Goal: Transaction & Acquisition: Purchase product/service

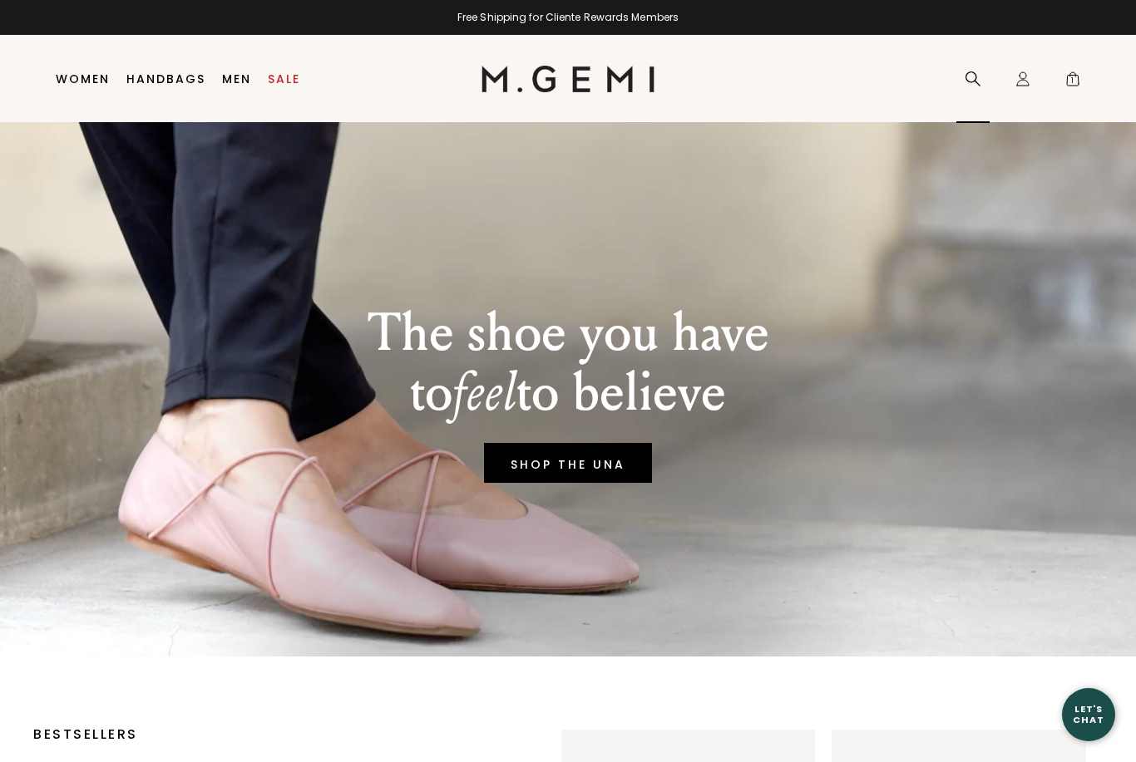
click at [976, 71] on icon at bounding box center [972, 79] width 17 height 17
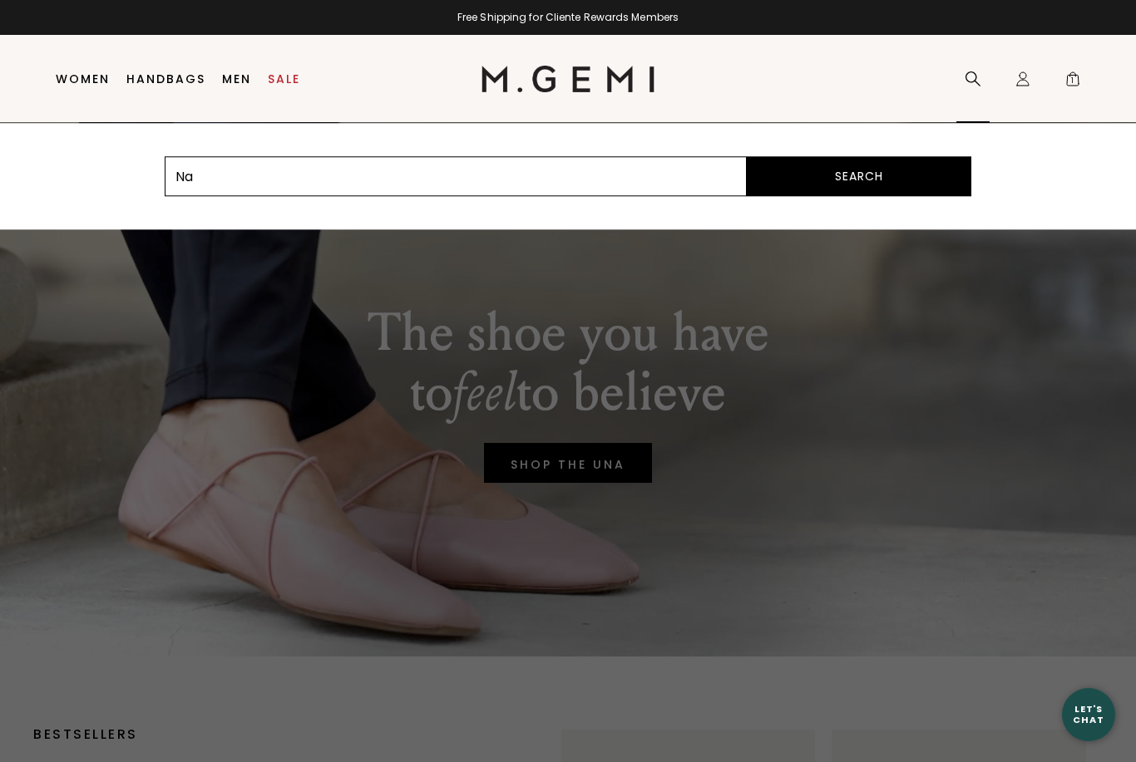
type input "Na"
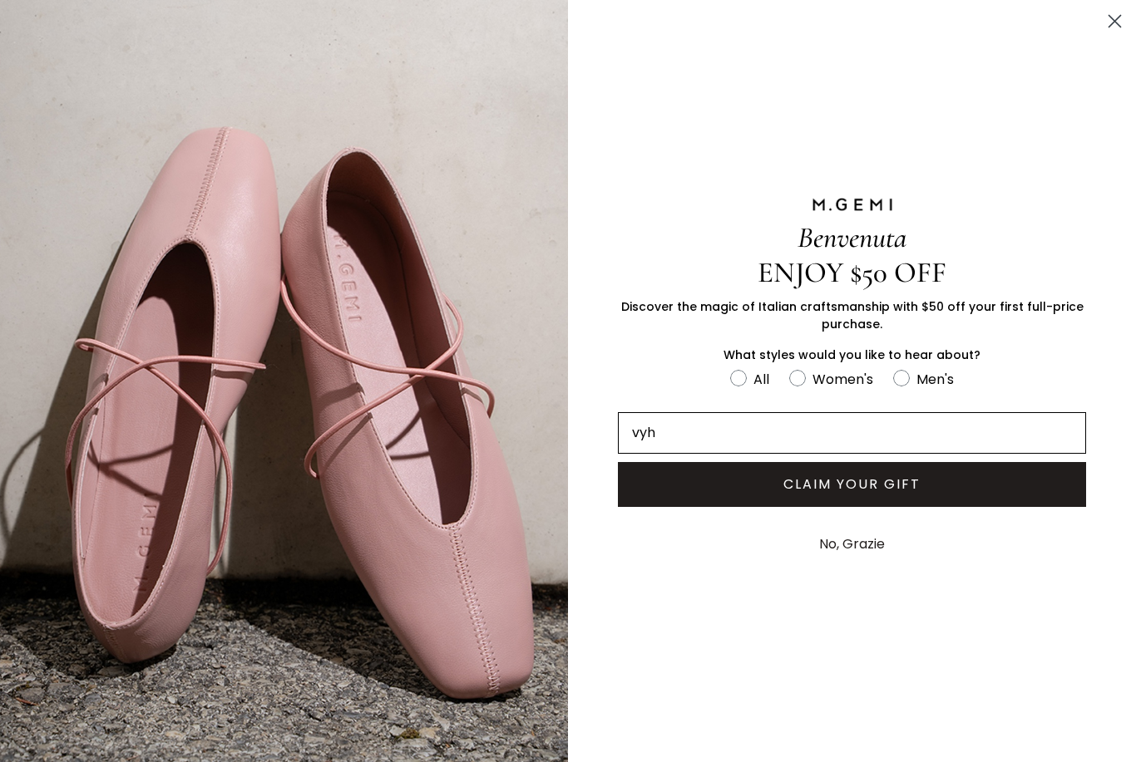
click at [942, 425] on input "vyh" at bounding box center [852, 433] width 468 height 42
type input "vyh"
click at [1127, 15] on circle "Close dialog" at bounding box center [1114, 20] width 27 height 27
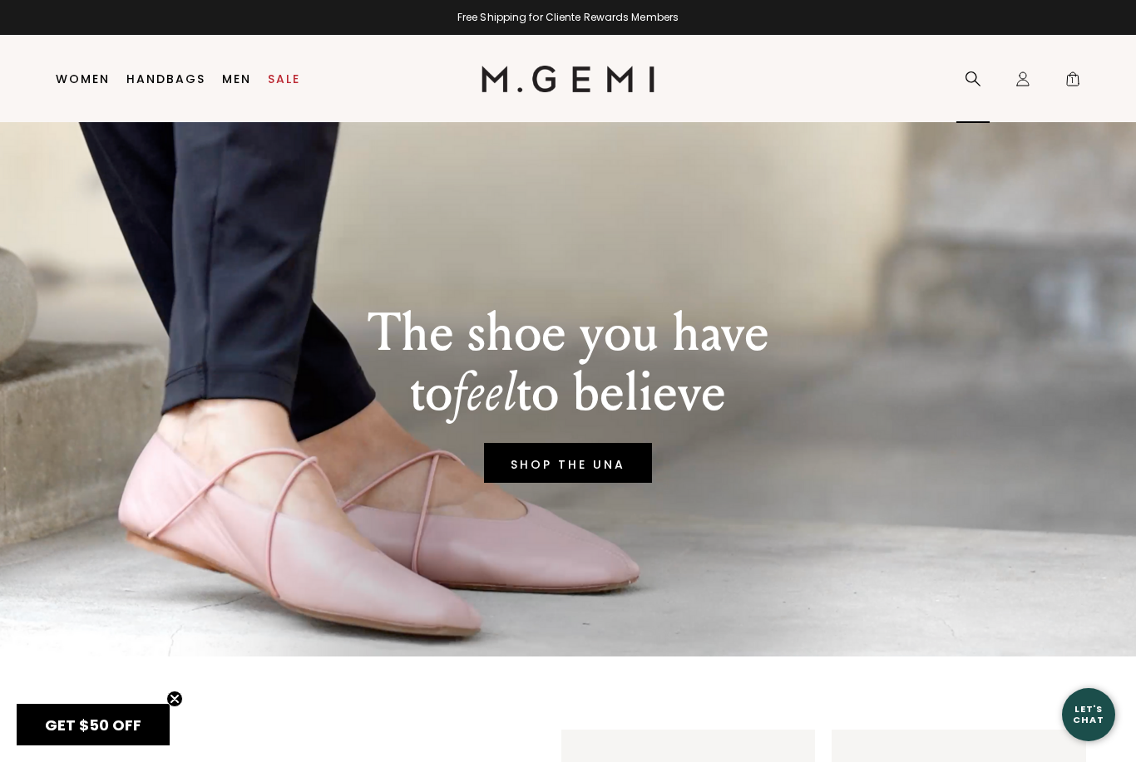
click at [979, 81] on icon at bounding box center [972, 79] width 17 height 17
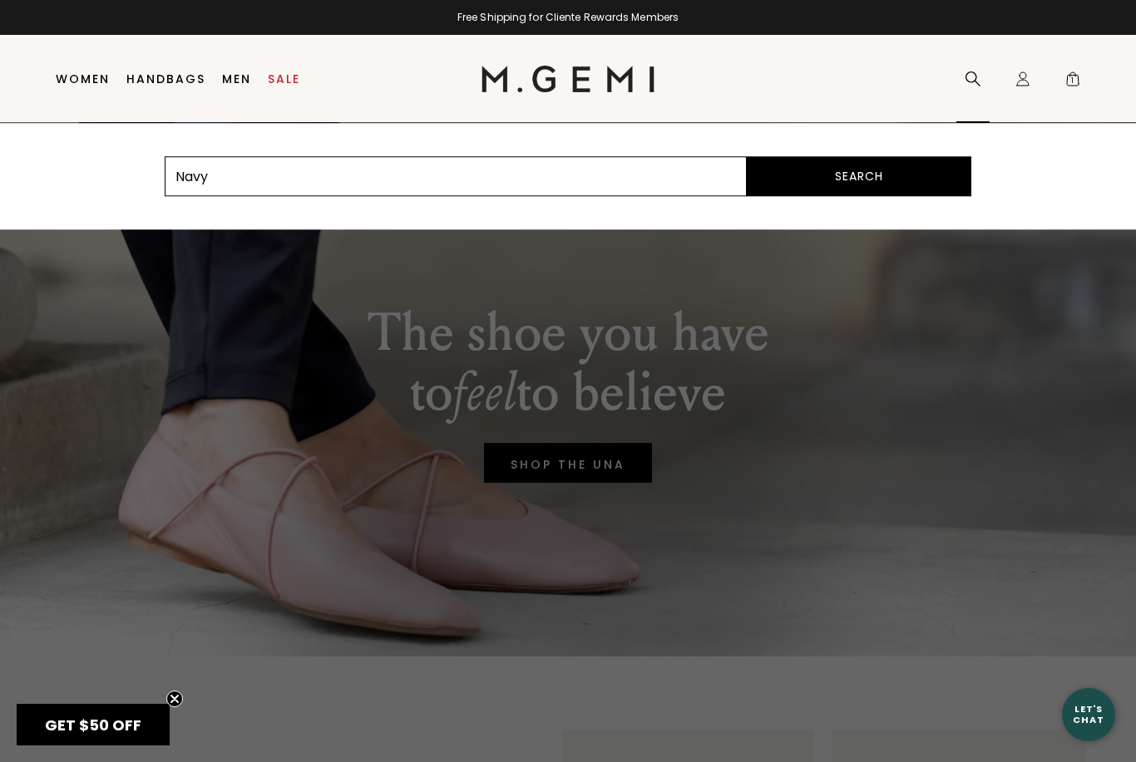
type input "Navy"
click at [859, 176] on button "Search" at bounding box center [859, 176] width 224 height 40
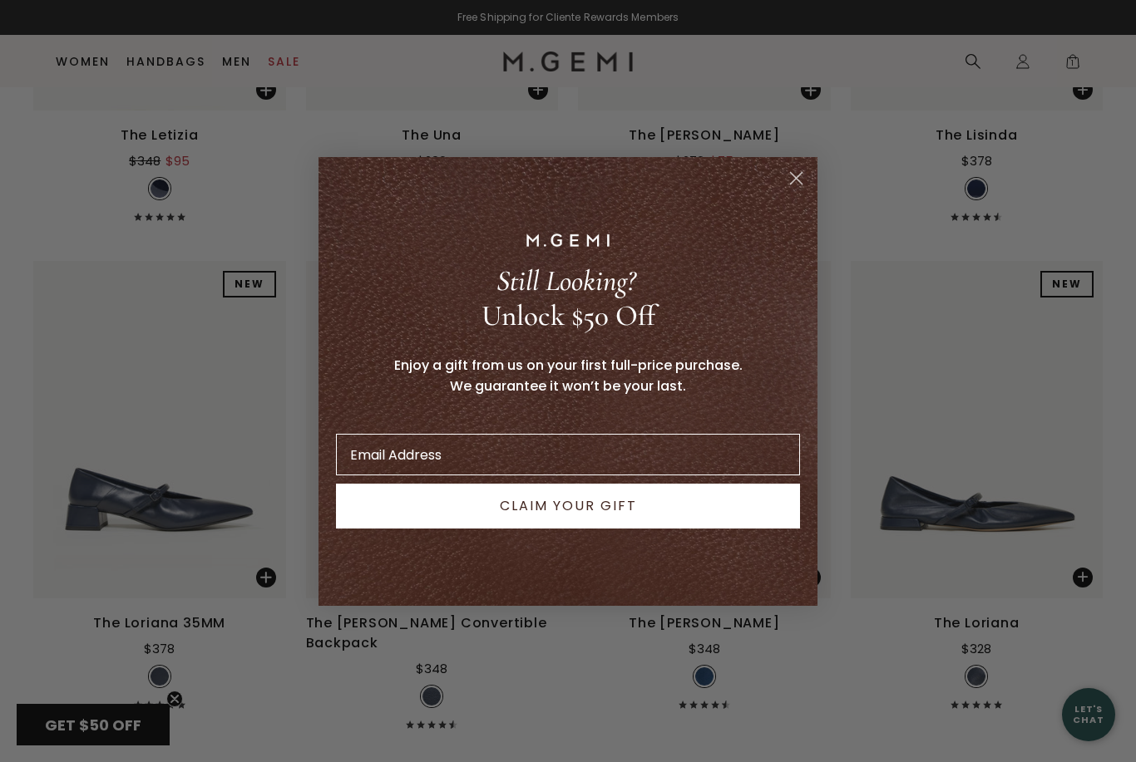
scroll to position [470, 0]
click at [800, 191] on circle "Close dialog" at bounding box center [795, 177] width 27 height 27
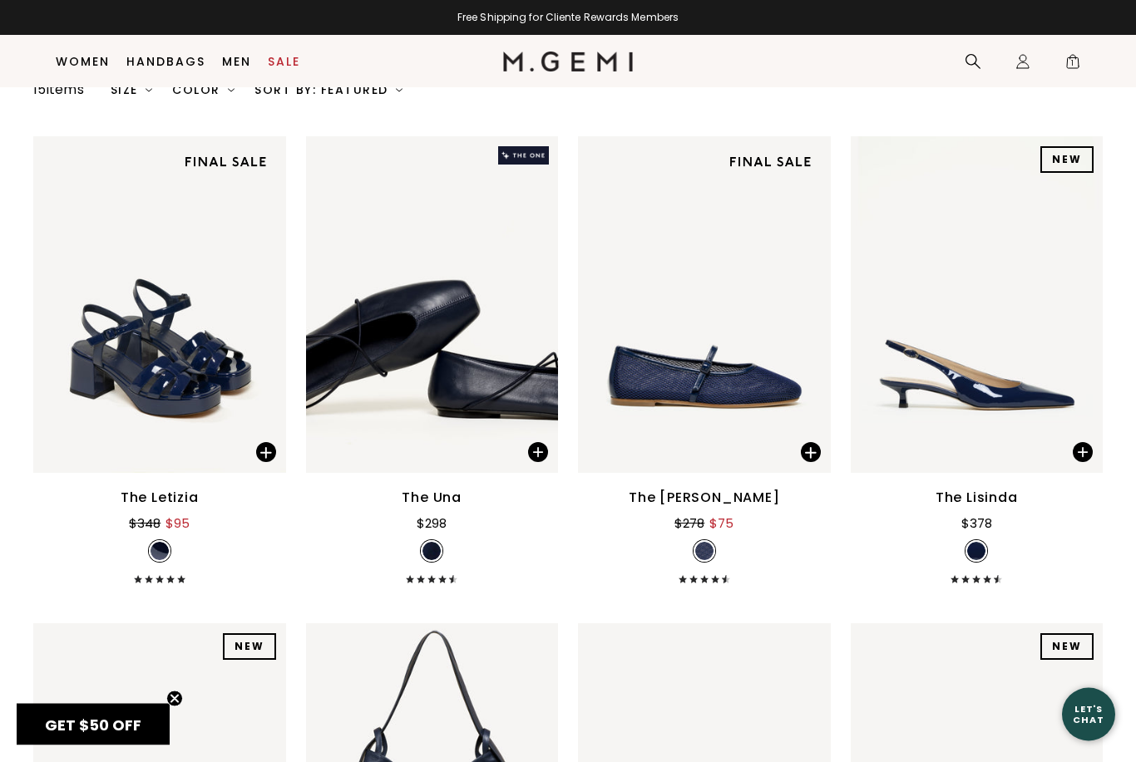
scroll to position [82, 0]
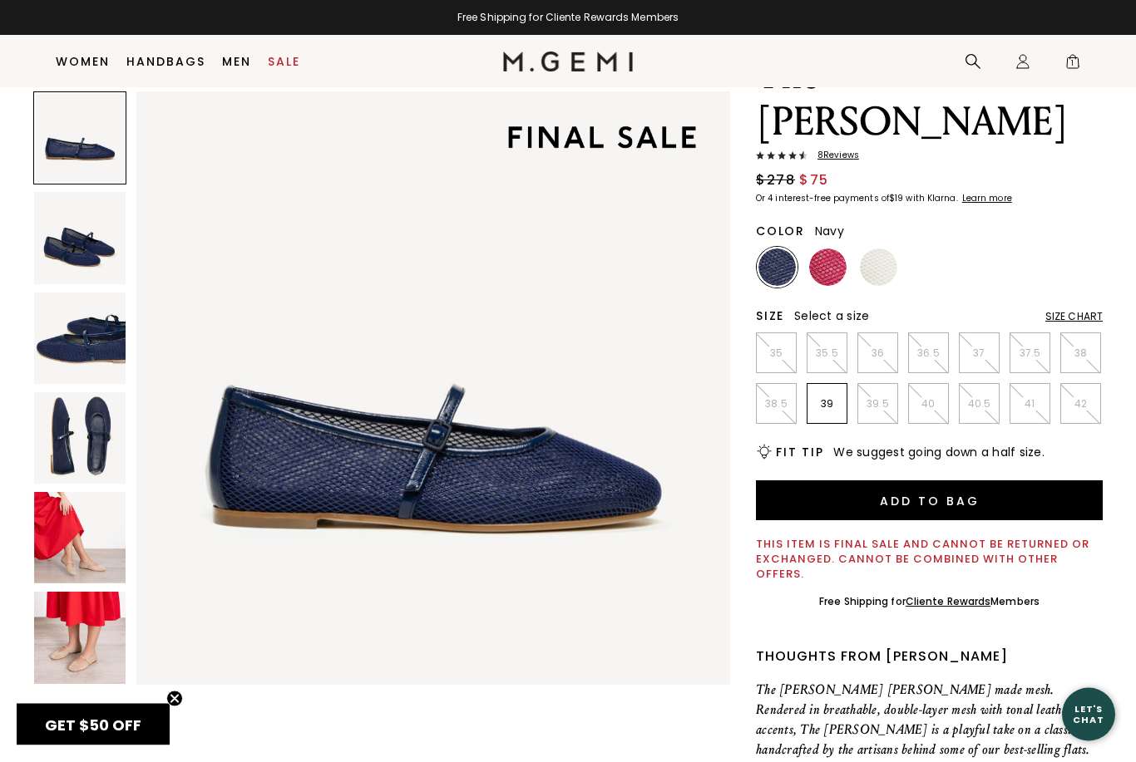
click at [95, 649] on img at bounding box center [79, 637] width 91 height 91
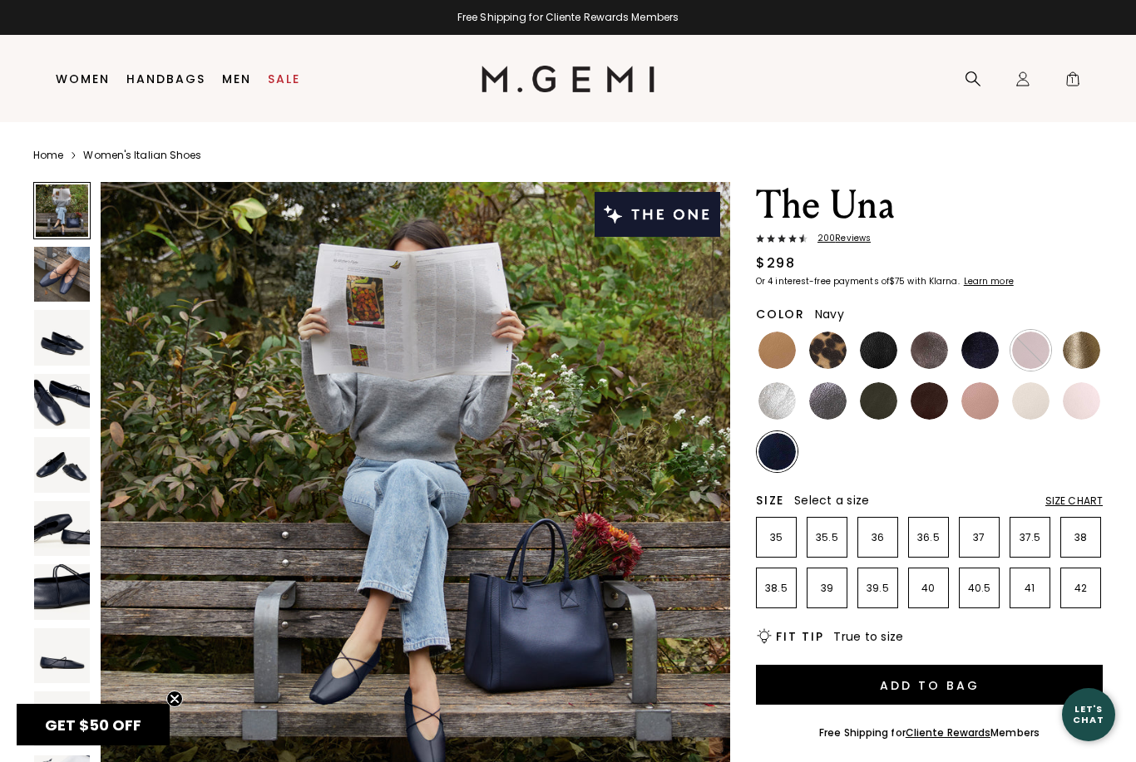
click at [60, 415] on img at bounding box center [62, 402] width 56 height 56
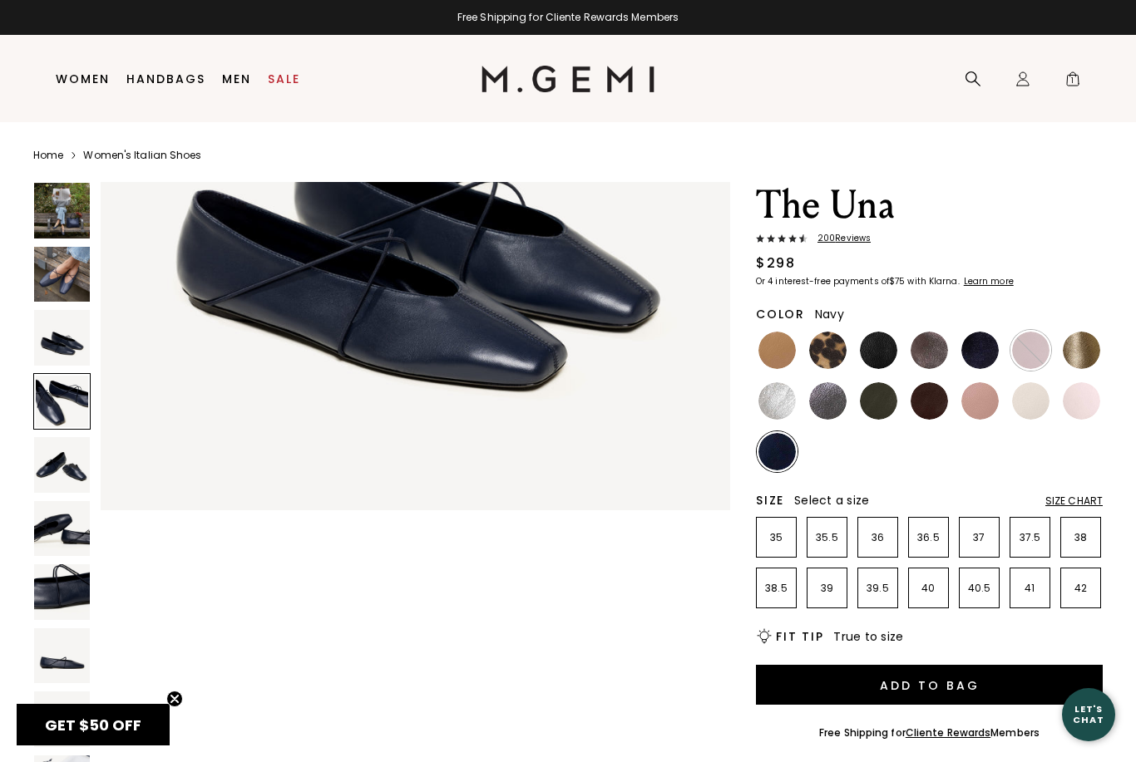
scroll to position [1939, 0]
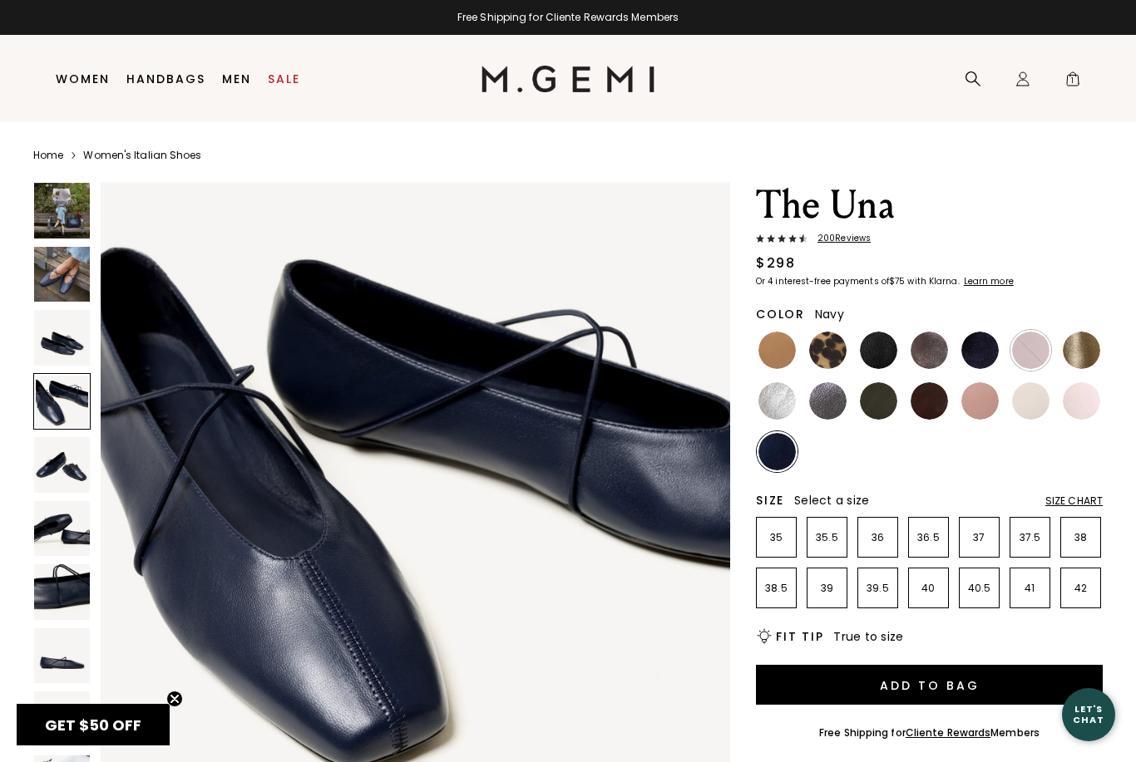
click at [59, 273] on img at bounding box center [62, 275] width 56 height 56
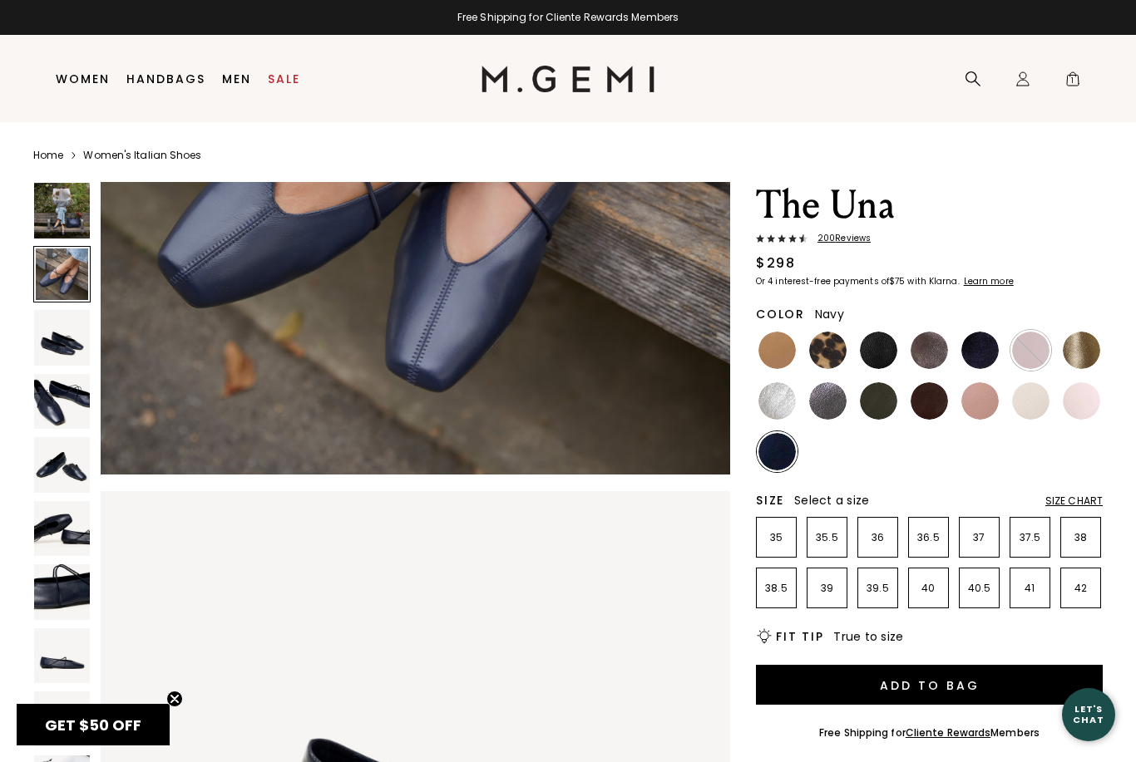
scroll to position [646, 0]
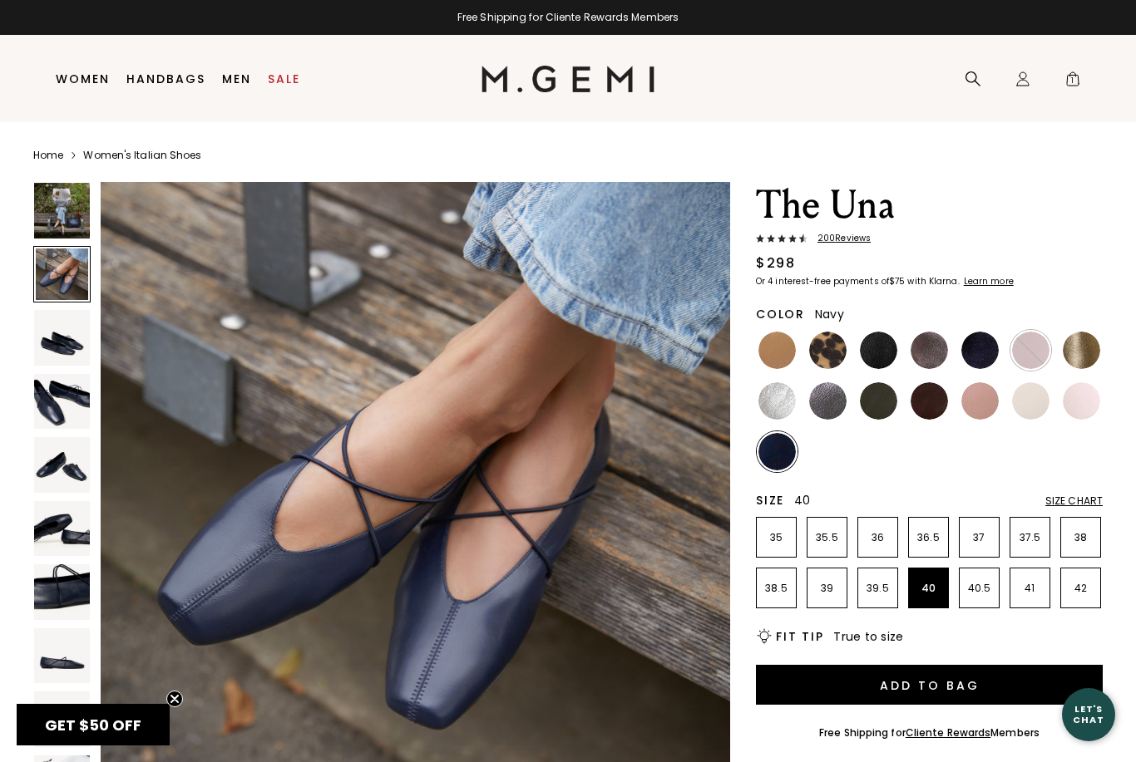
click at [937, 584] on p "40" at bounding box center [928, 588] width 39 height 13
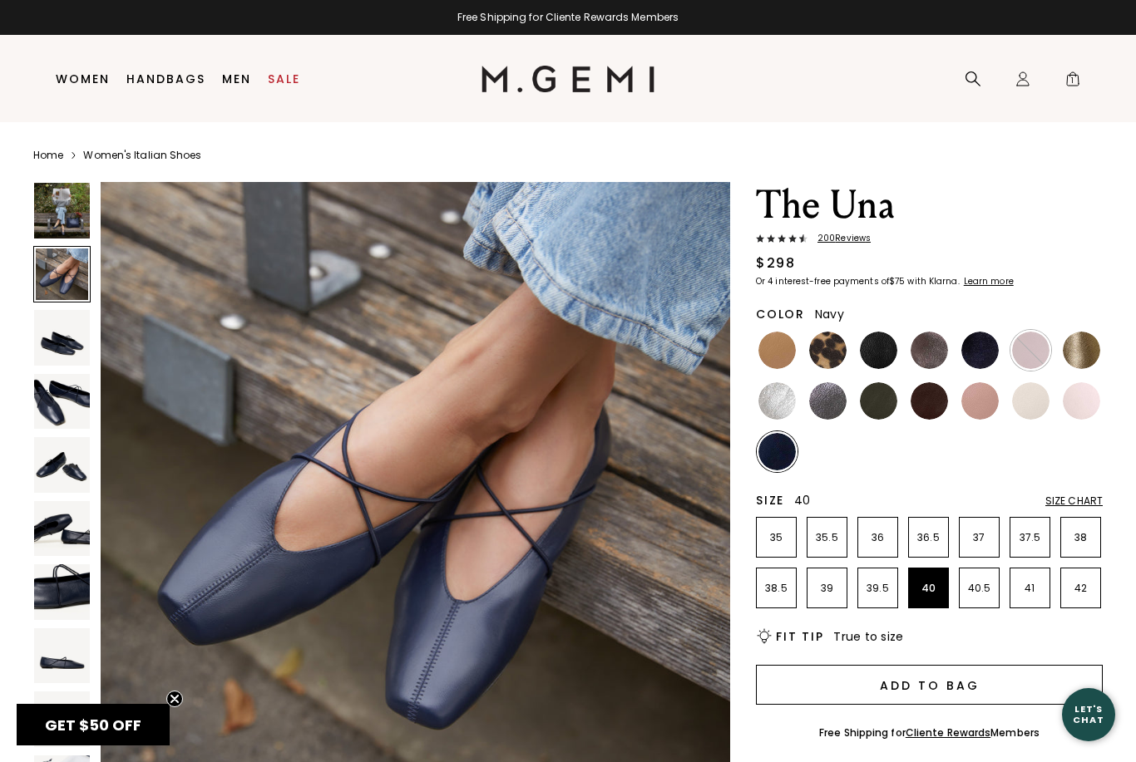
click at [945, 689] on button "Add to Bag" at bounding box center [929, 685] width 347 height 40
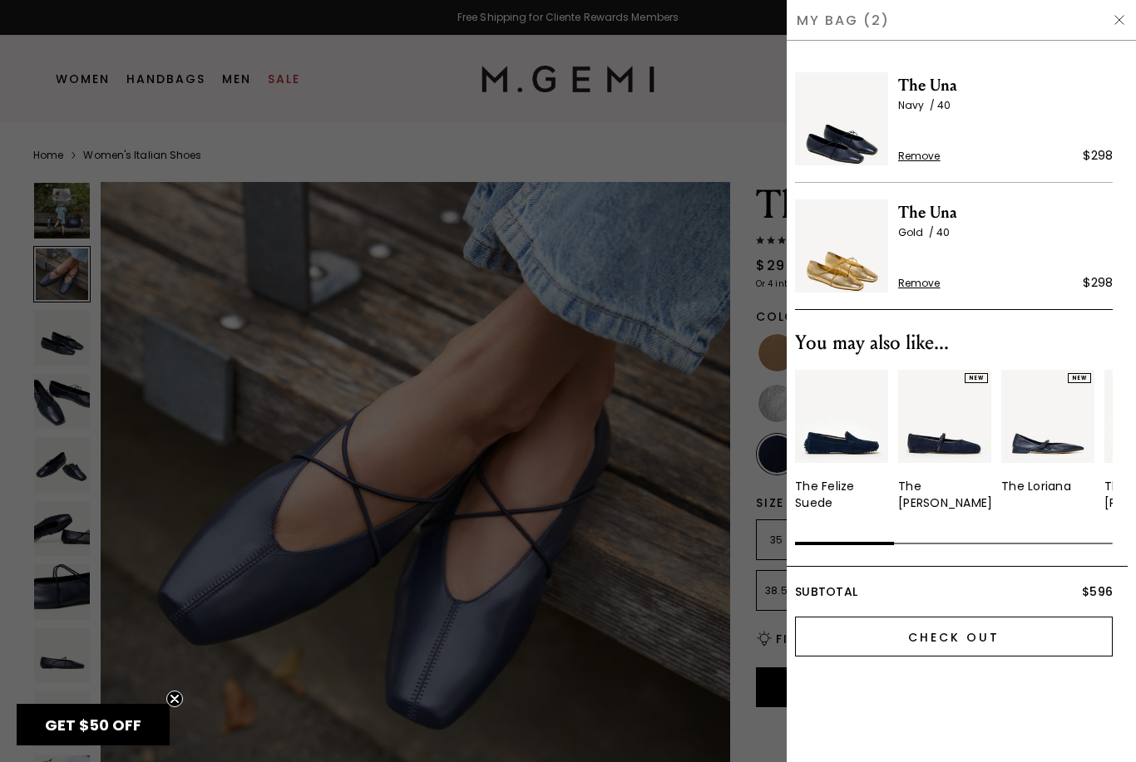
click at [963, 636] on input "Check Out" at bounding box center [954, 637] width 318 height 40
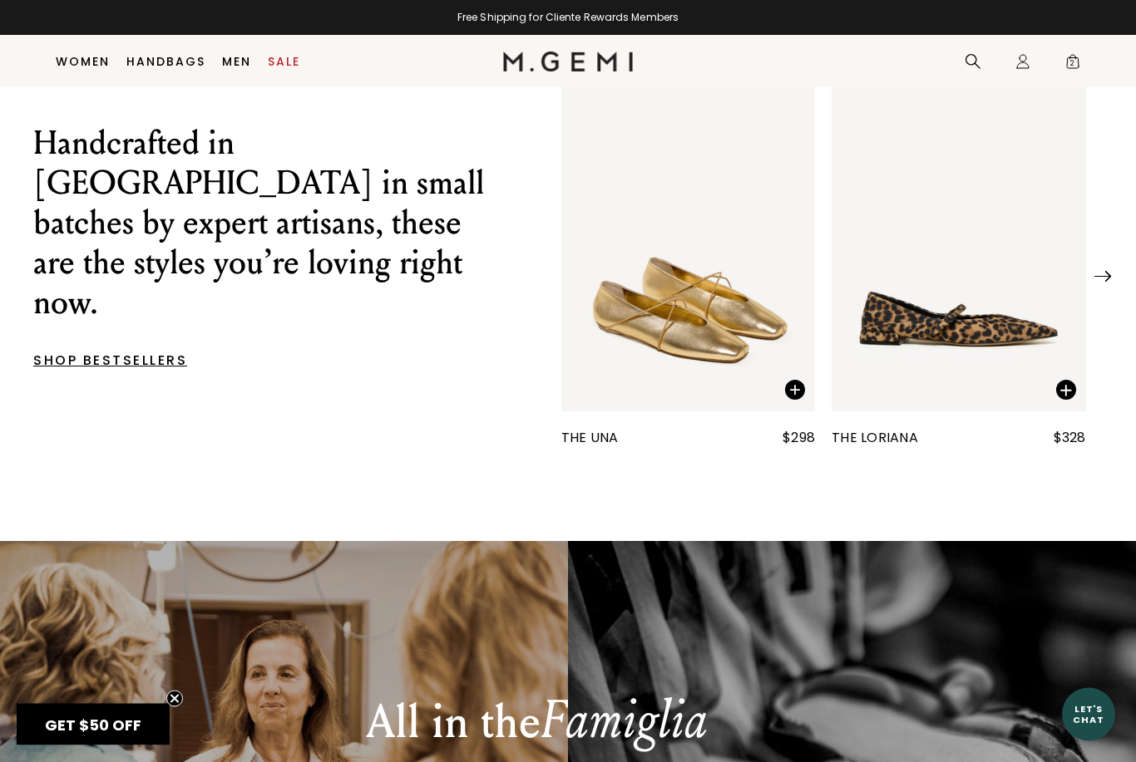
scroll to position [733, 0]
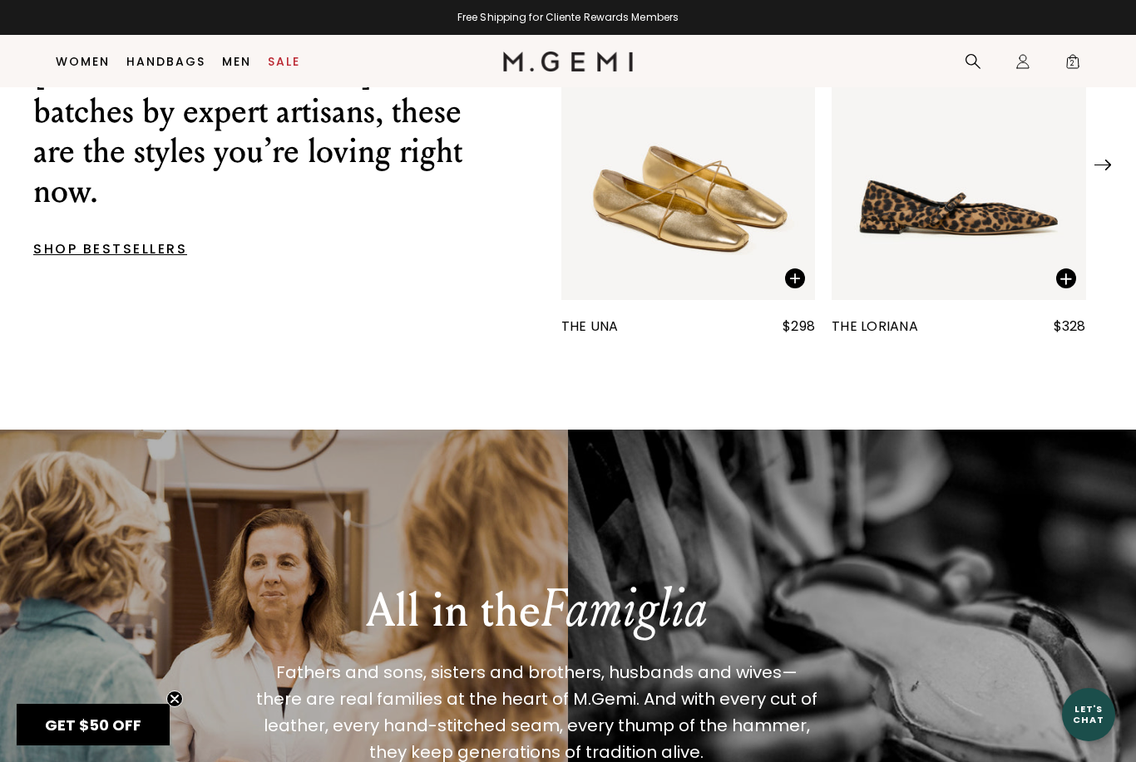
click at [681, 274] on img "1 / 25" at bounding box center [688, 131] width 254 height 338
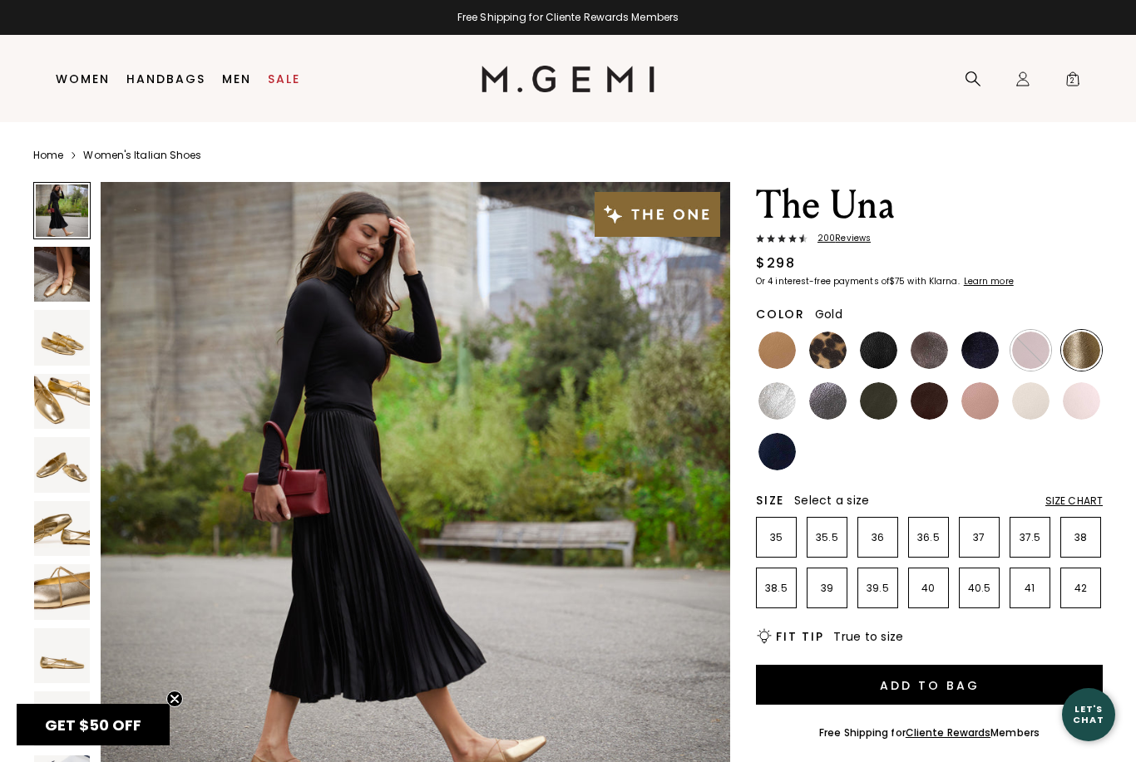
click at [845, 234] on span "200 Review s" at bounding box center [838, 239] width 63 height 10
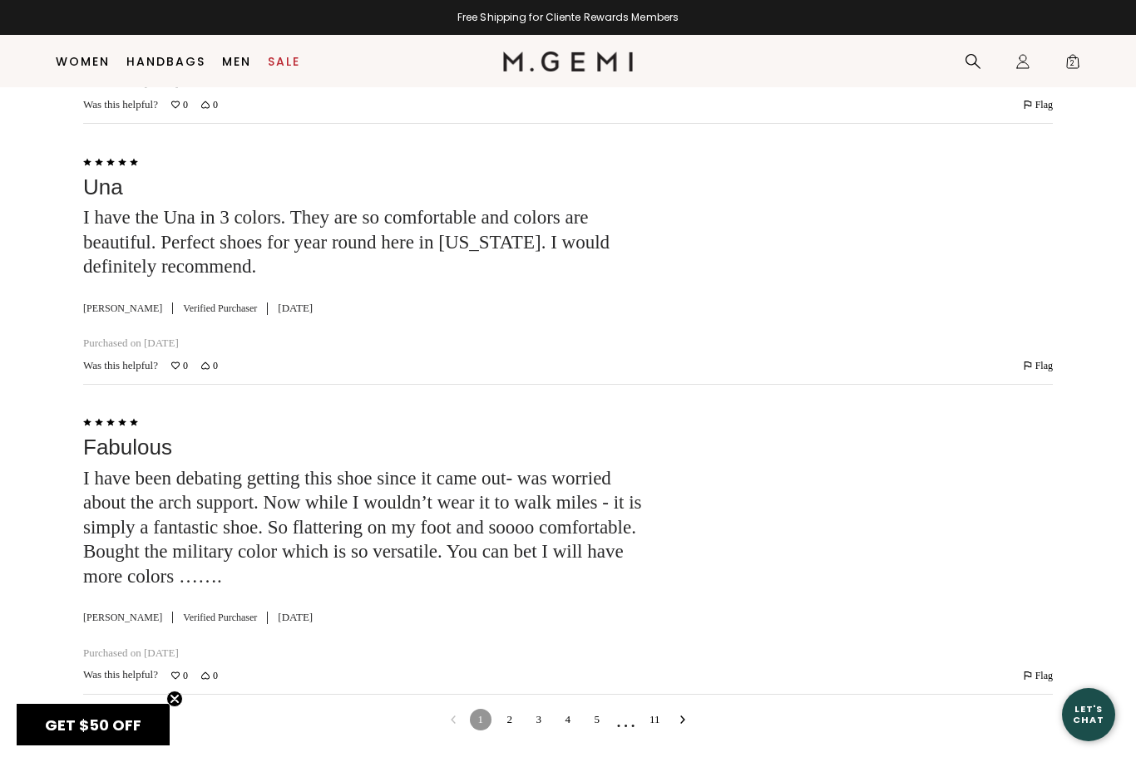
scroll to position [5848, 0]
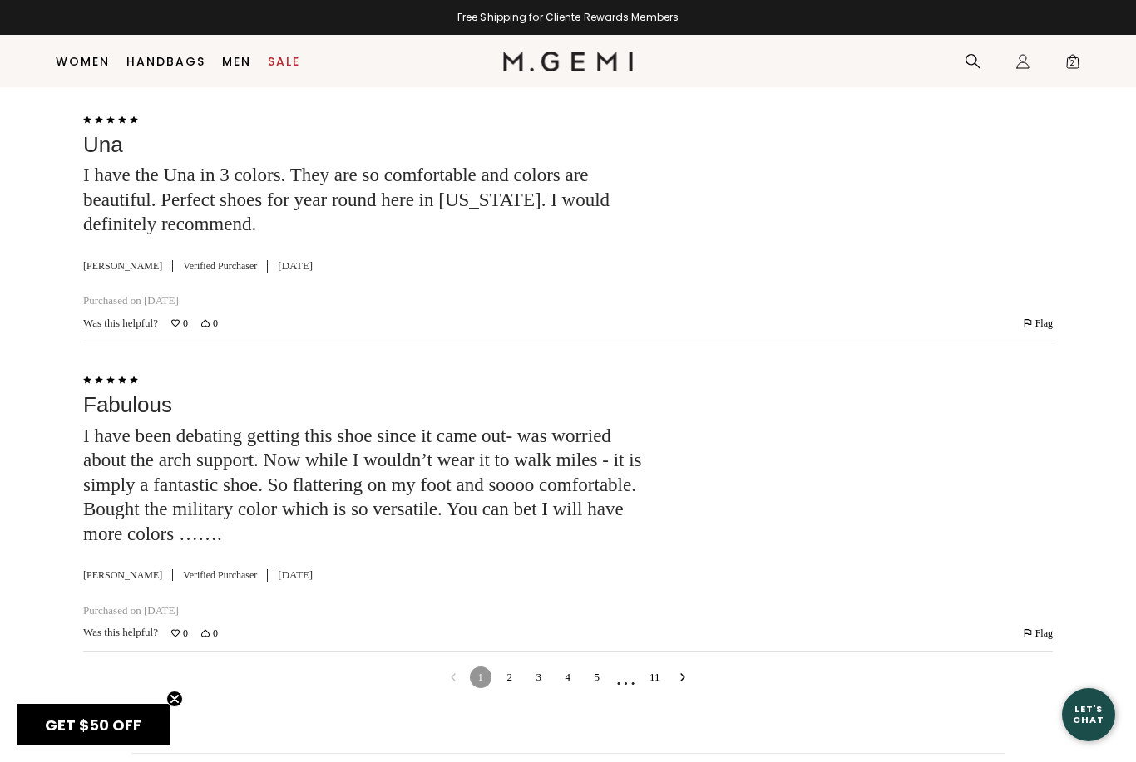
click at [683, 673] on icon "Go to next reviews" at bounding box center [682, 677] width 8 height 8
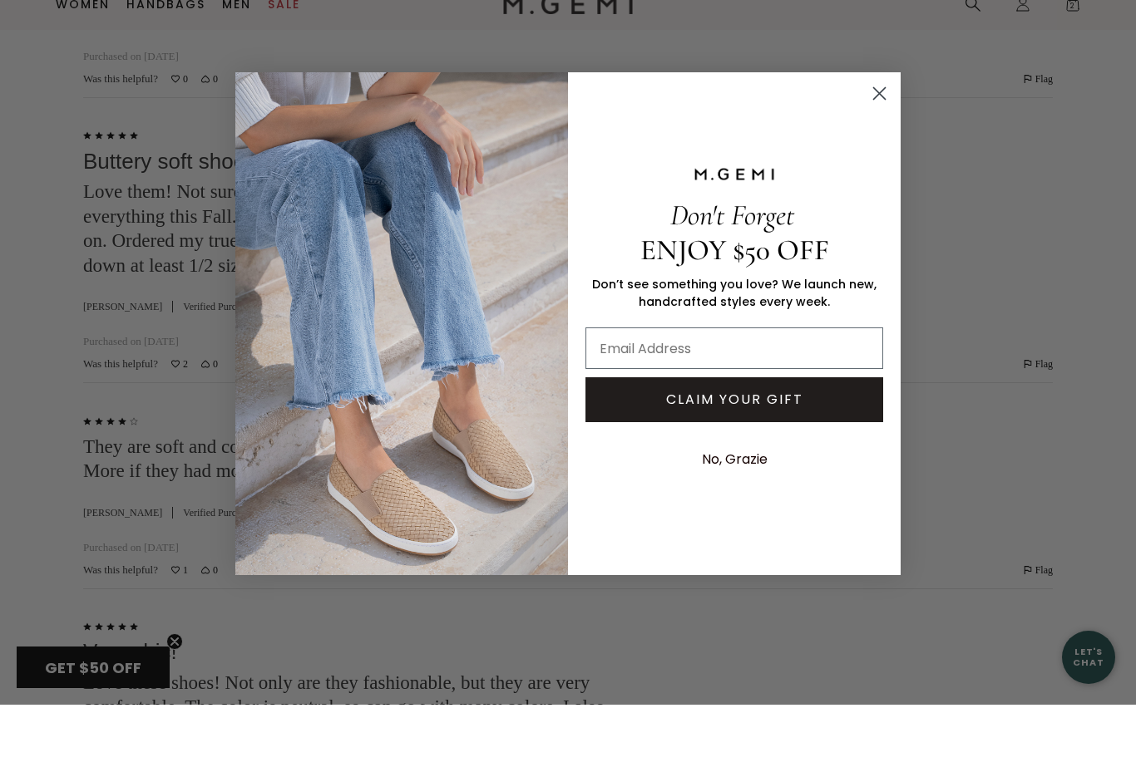
scroll to position [4103, 0]
click at [878, 137] on circle "Close dialog" at bounding box center [878, 150] width 27 height 27
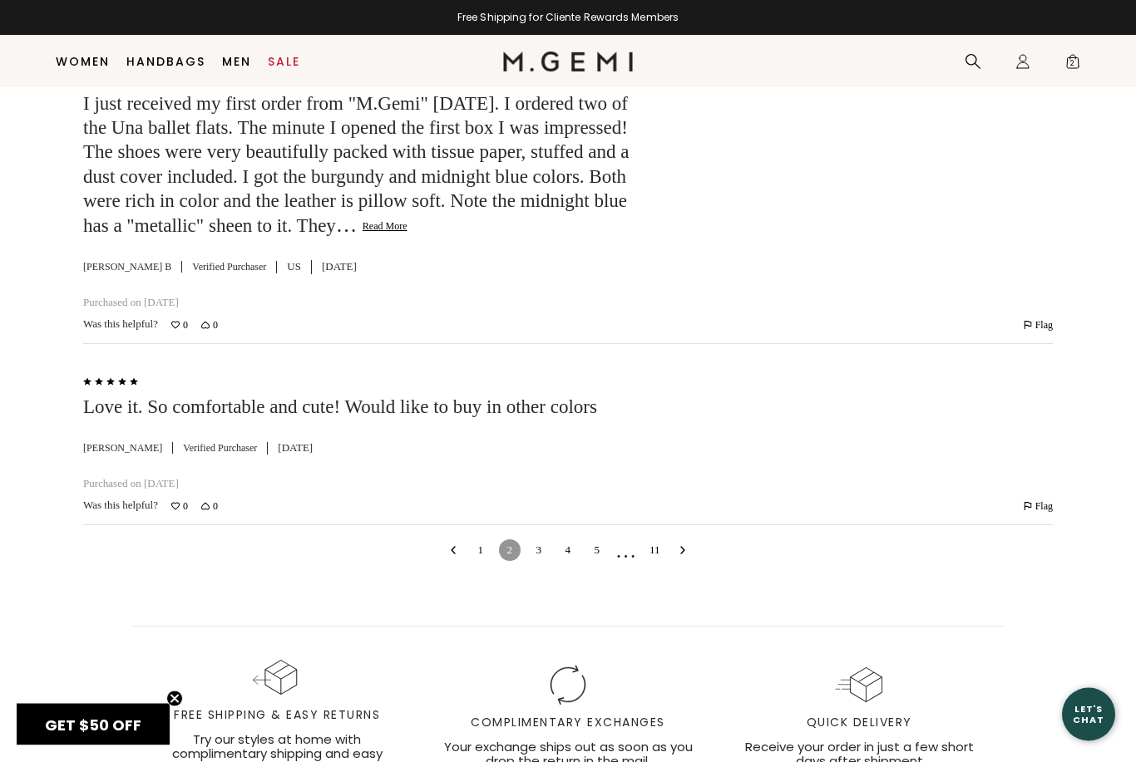
scroll to position [8281, 0]
click at [682, 539] on button "Go to next reviews" at bounding box center [682, 551] width 13 height 24
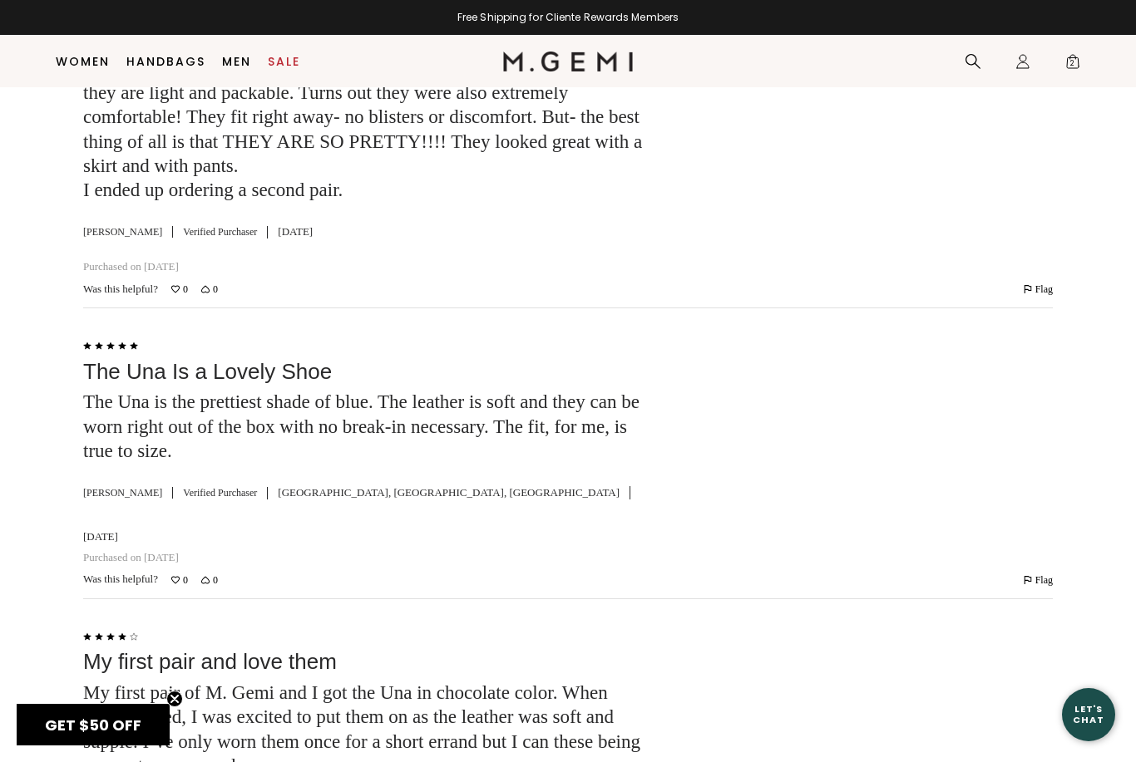
scroll to position [3706, 0]
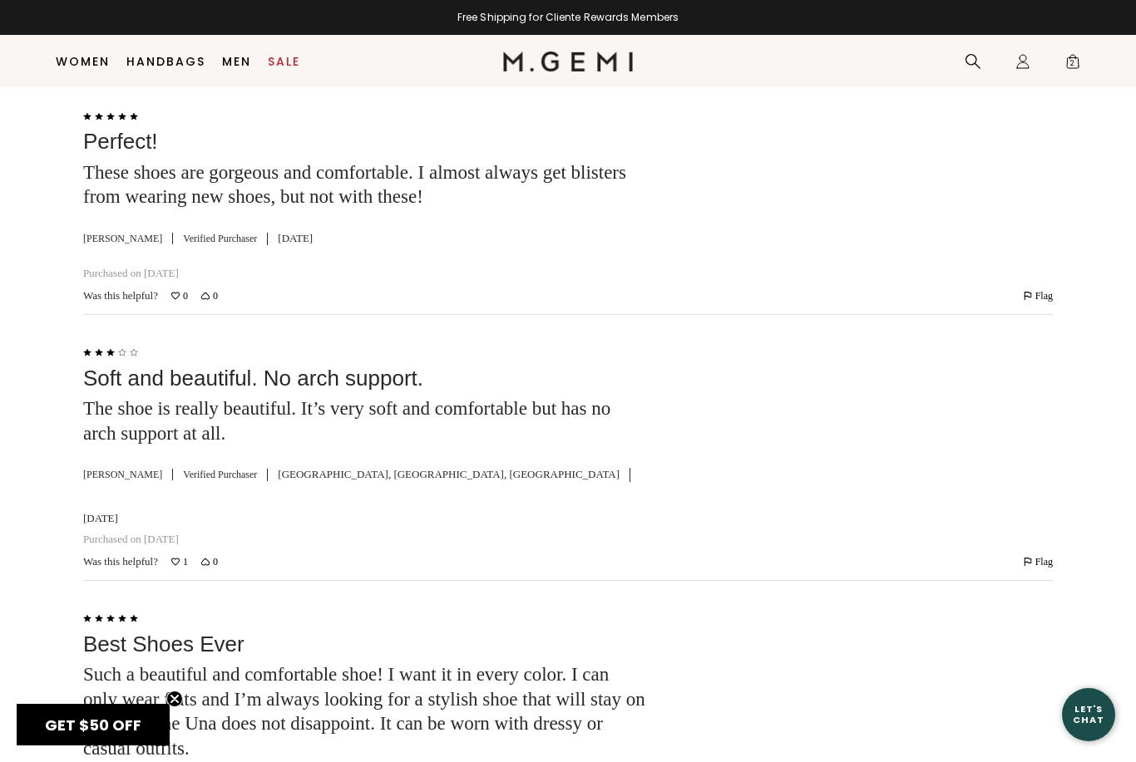
click at [955, 634] on div at bounding box center [868, 738] width 368 height 261
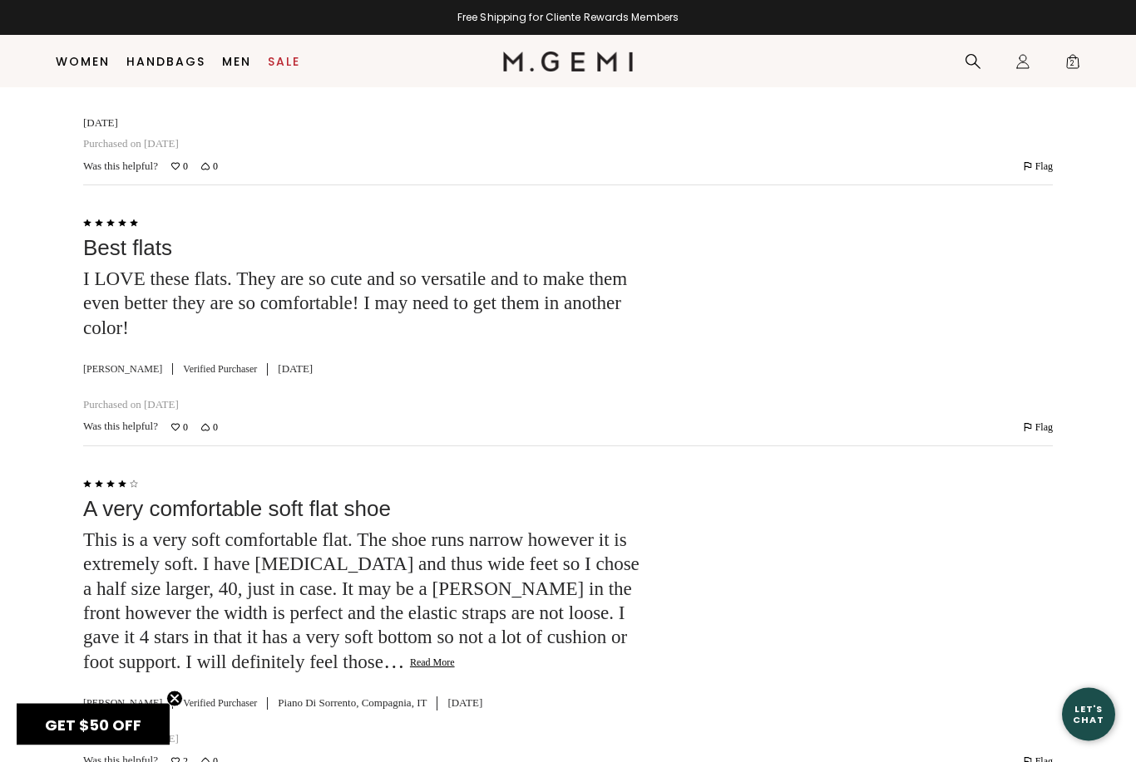
scroll to position [5756, 0]
click at [455, 657] on button "Read More" at bounding box center [432, 663] width 45 height 13
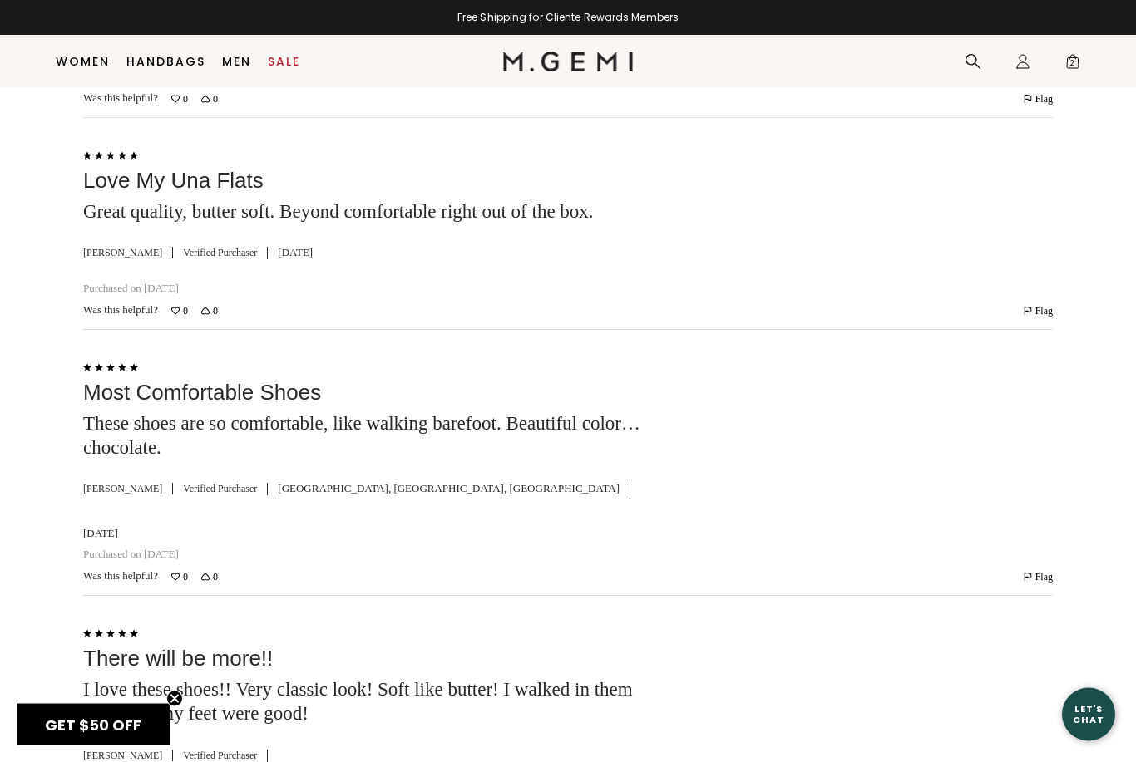
scroll to position [8524, 0]
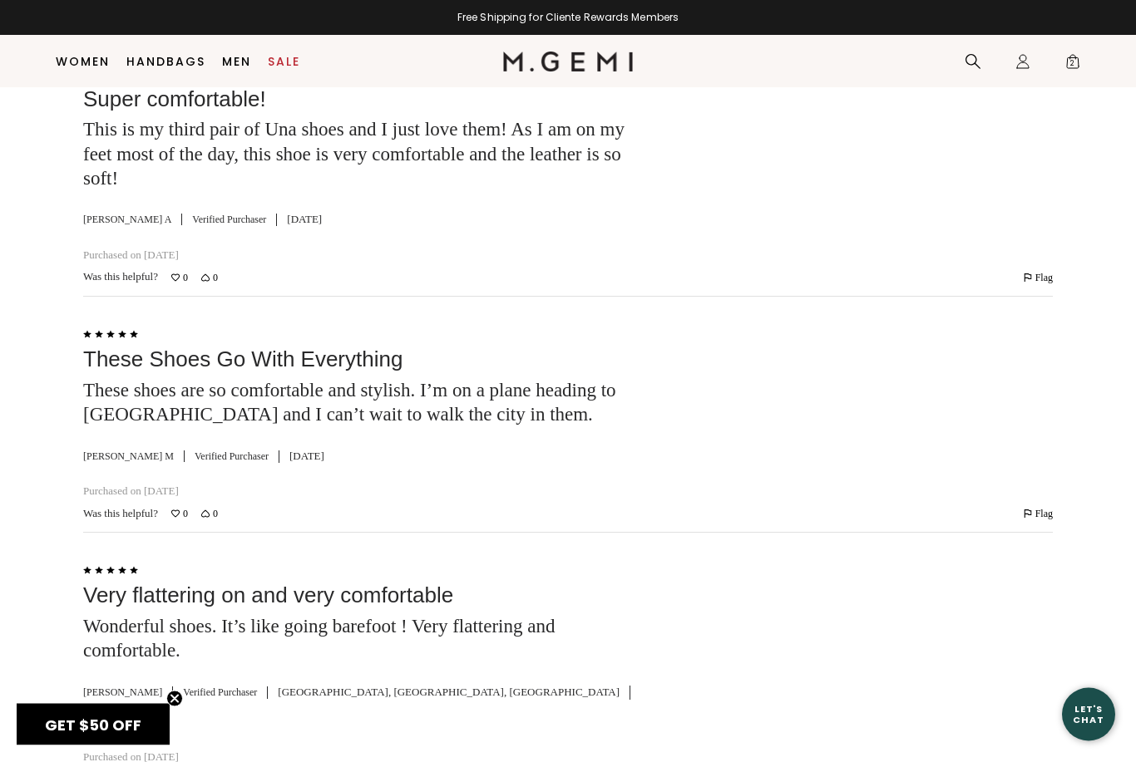
scroll to position [8207, 0]
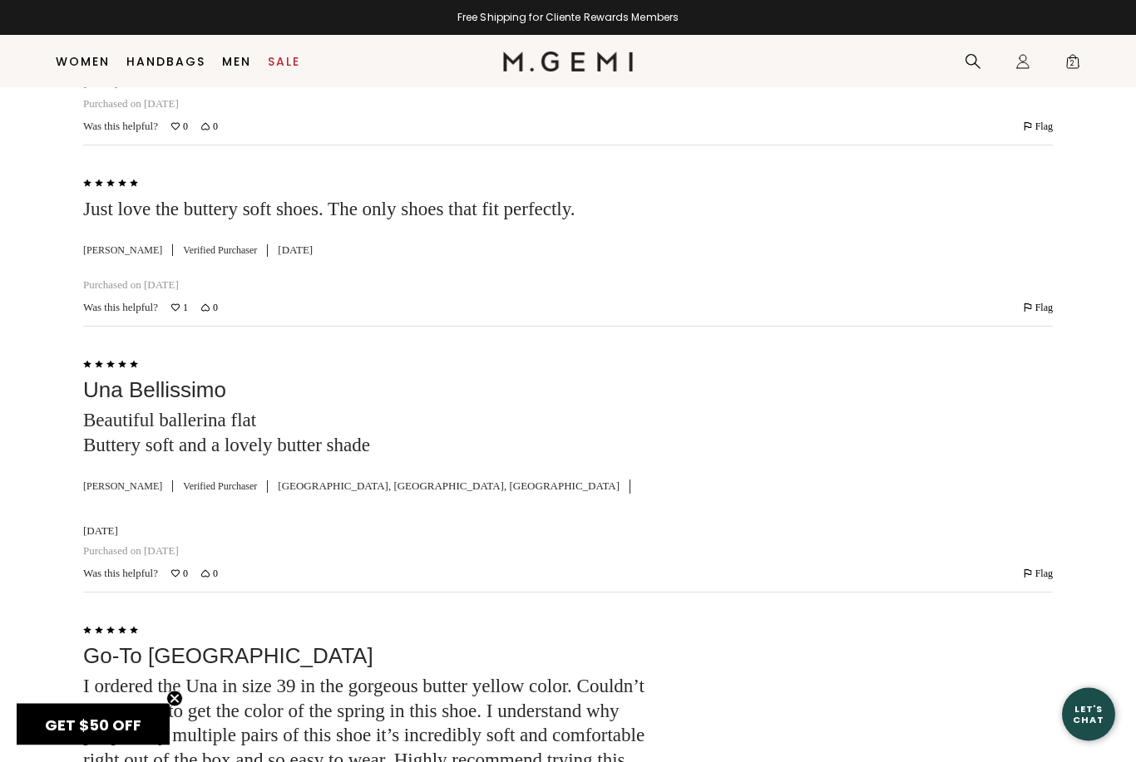
scroll to position [6493, 0]
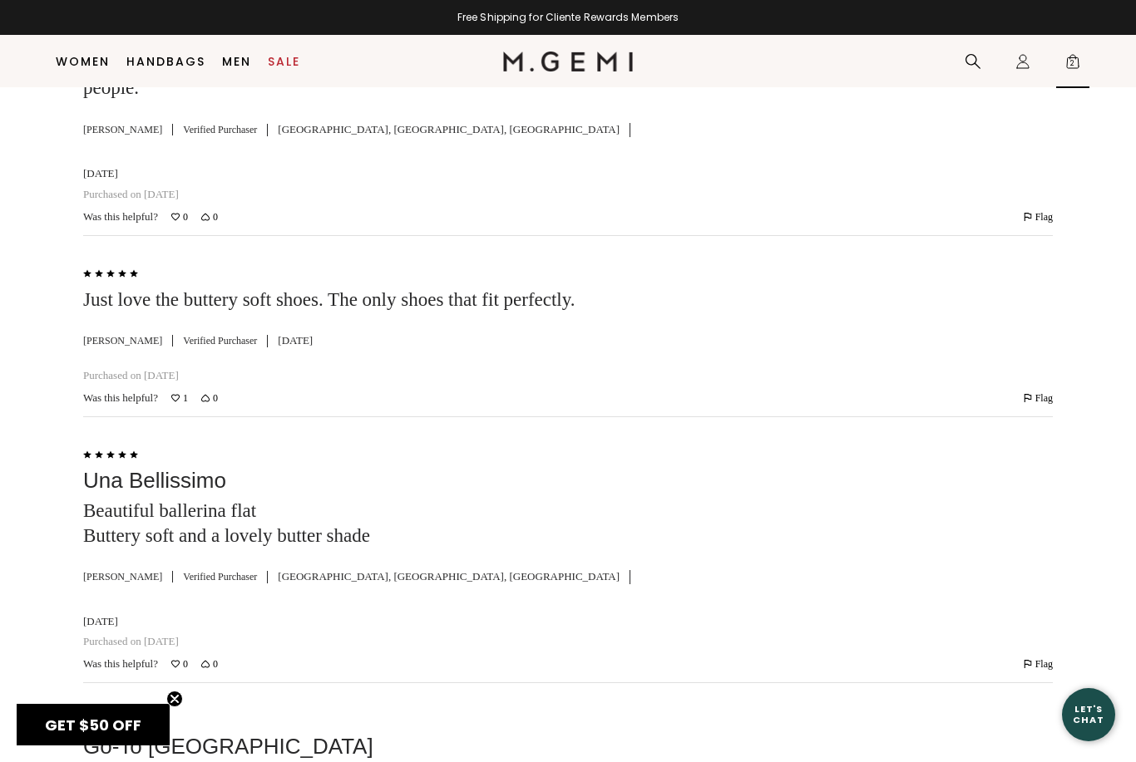
click at [1074, 57] on span "2" at bounding box center [1072, 65] width 17 height 17
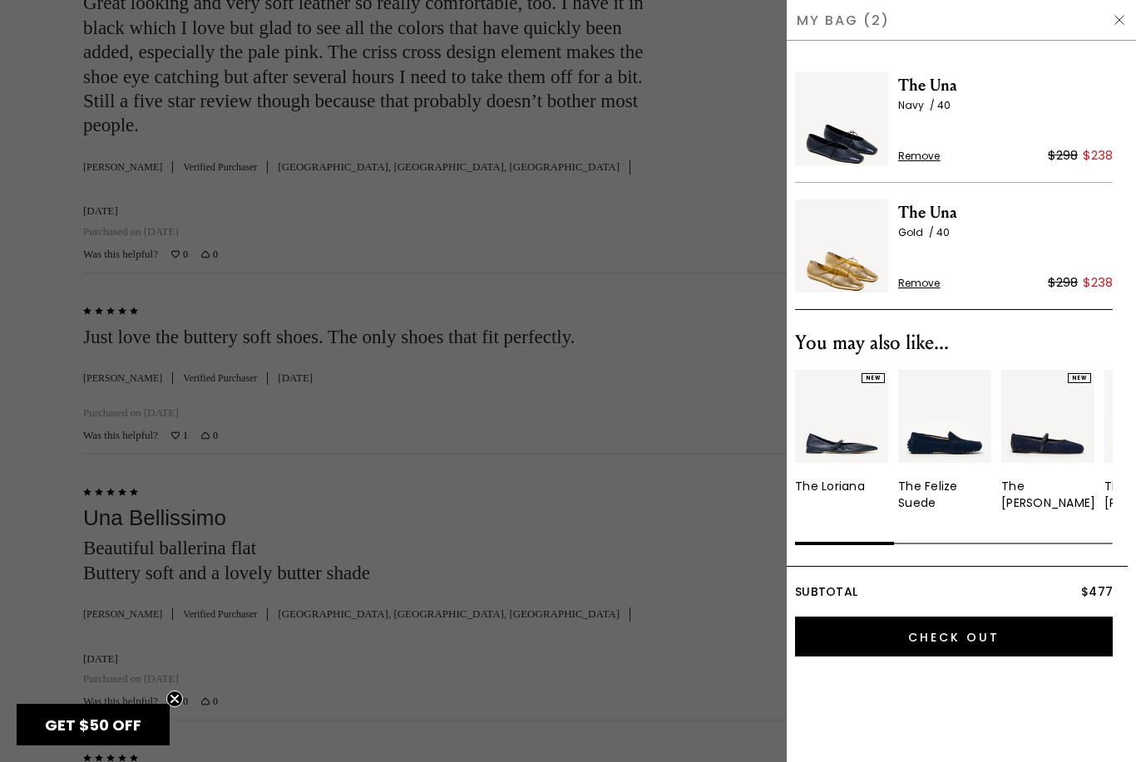
scroll to position [0, 0]
click at [938, 81] on span "The Una" at bounding box center [1005, 85] width 214 height 27
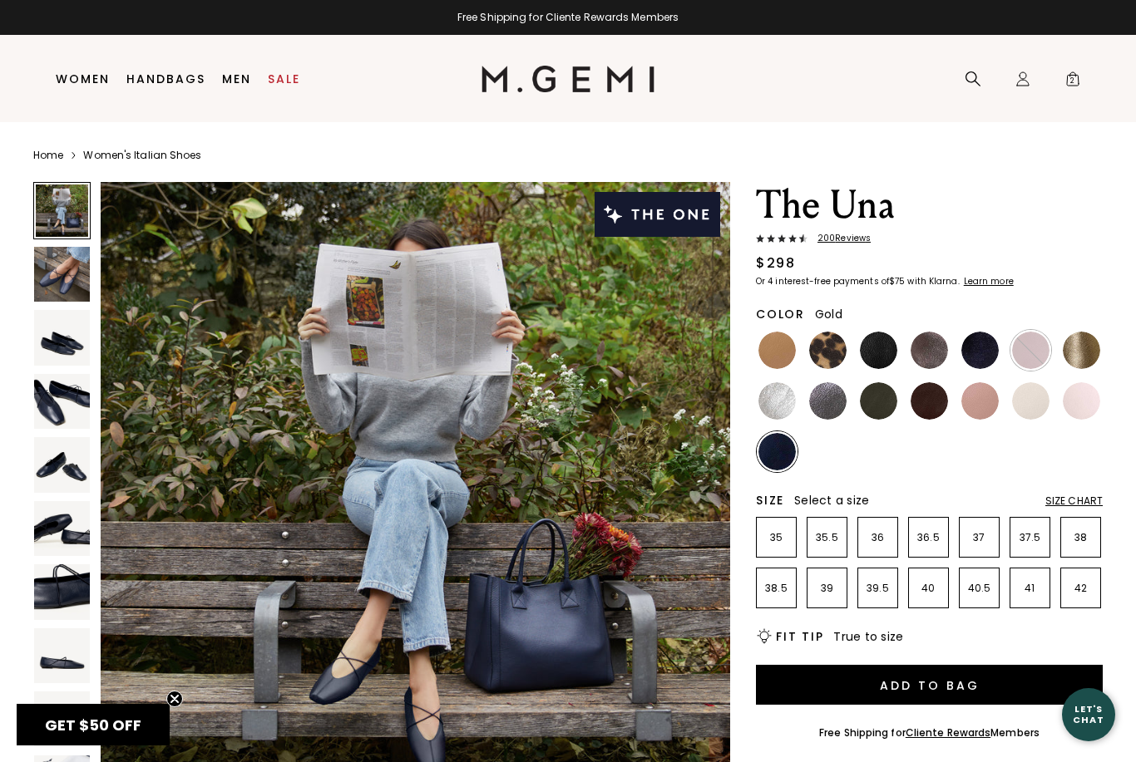
click at [1082, 352] on img at bounding box center [1081, 350] width 37 height 37
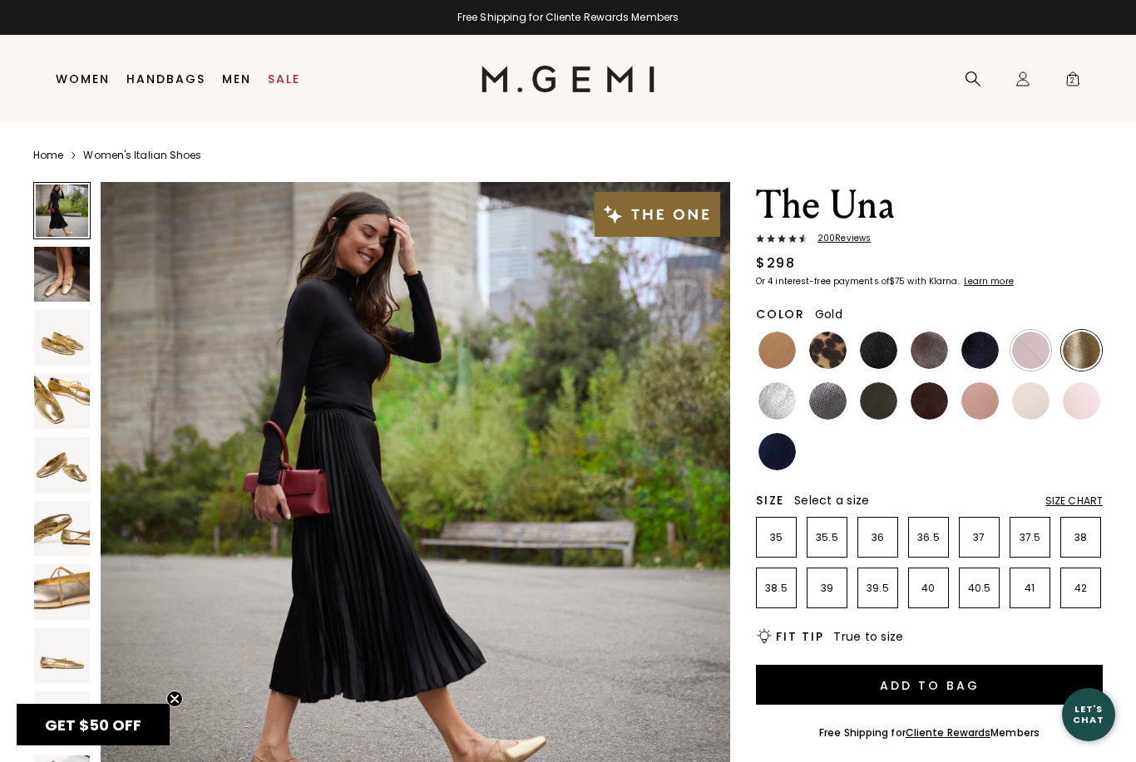
click at [150, 75] on link "Handbags" at bounding box center [165, 78] width 79 height 13
click at [168, 72] on link "Handbags" at bounding box center [165, 78] width 79 height 13
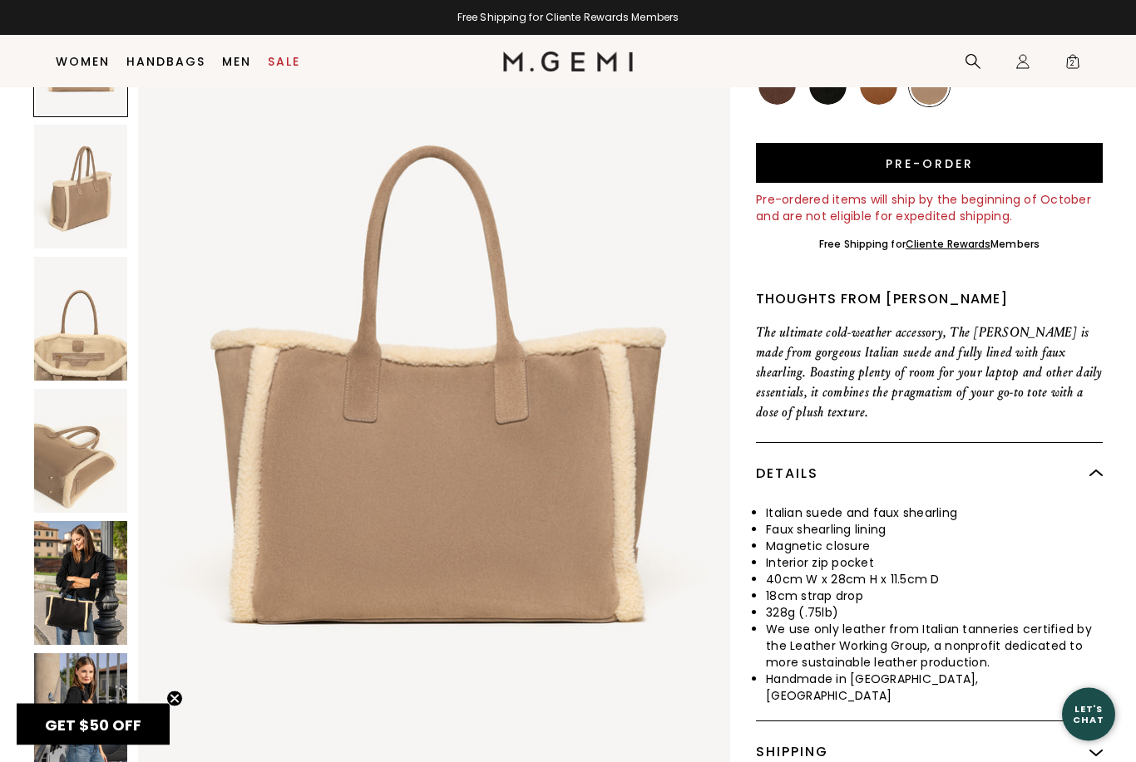
scroll to position [200, 0]
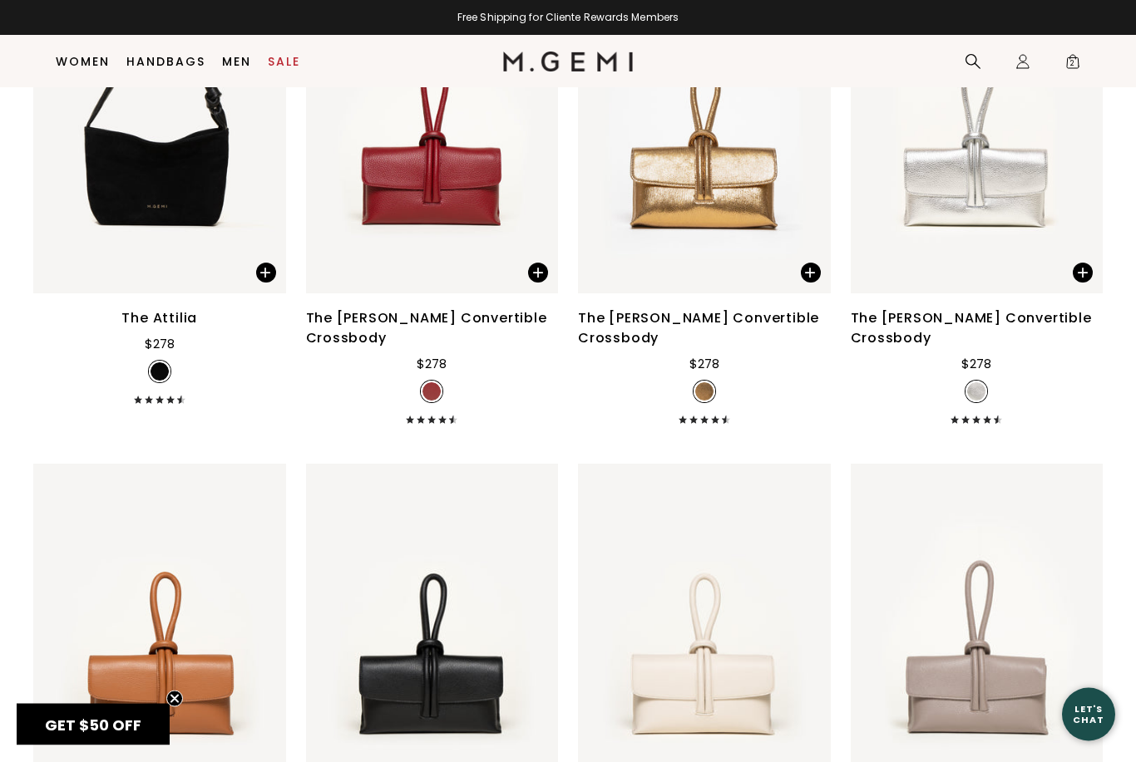
scroll to position [3269, 0]
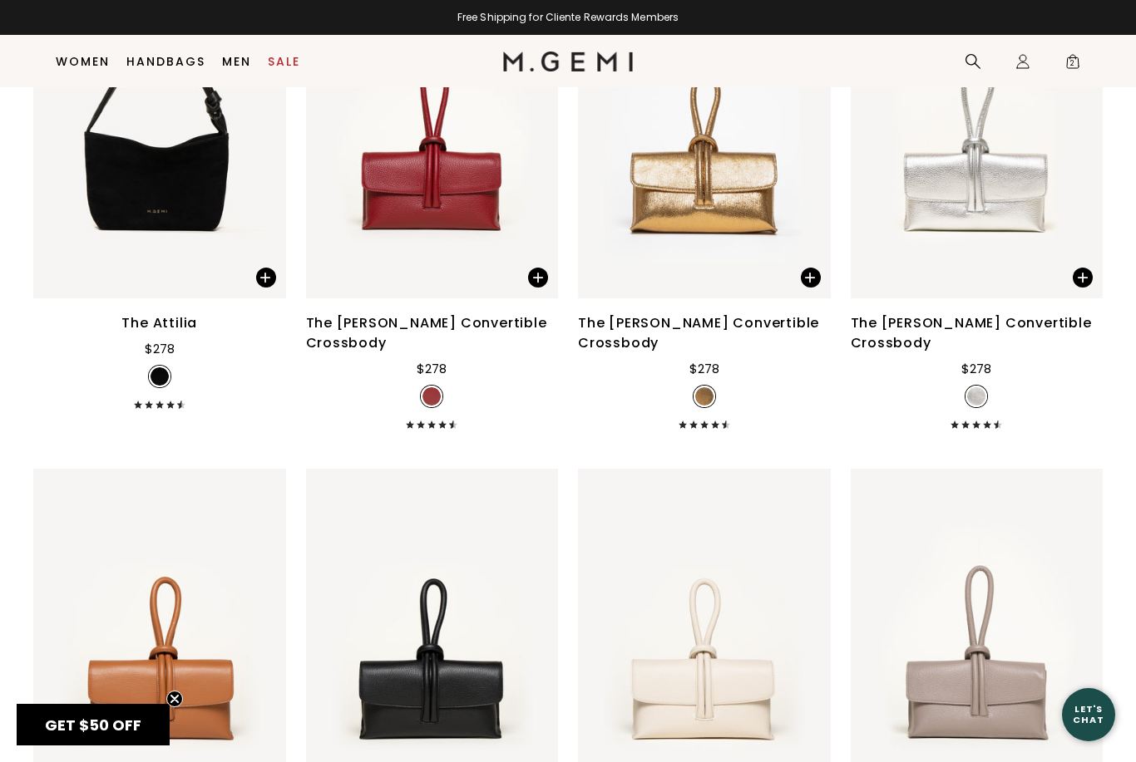
click at [740, 353] on div "The [PERSON_NAME] Convertible Crossbody" at bounding box center [704, 333] width 253 height 40
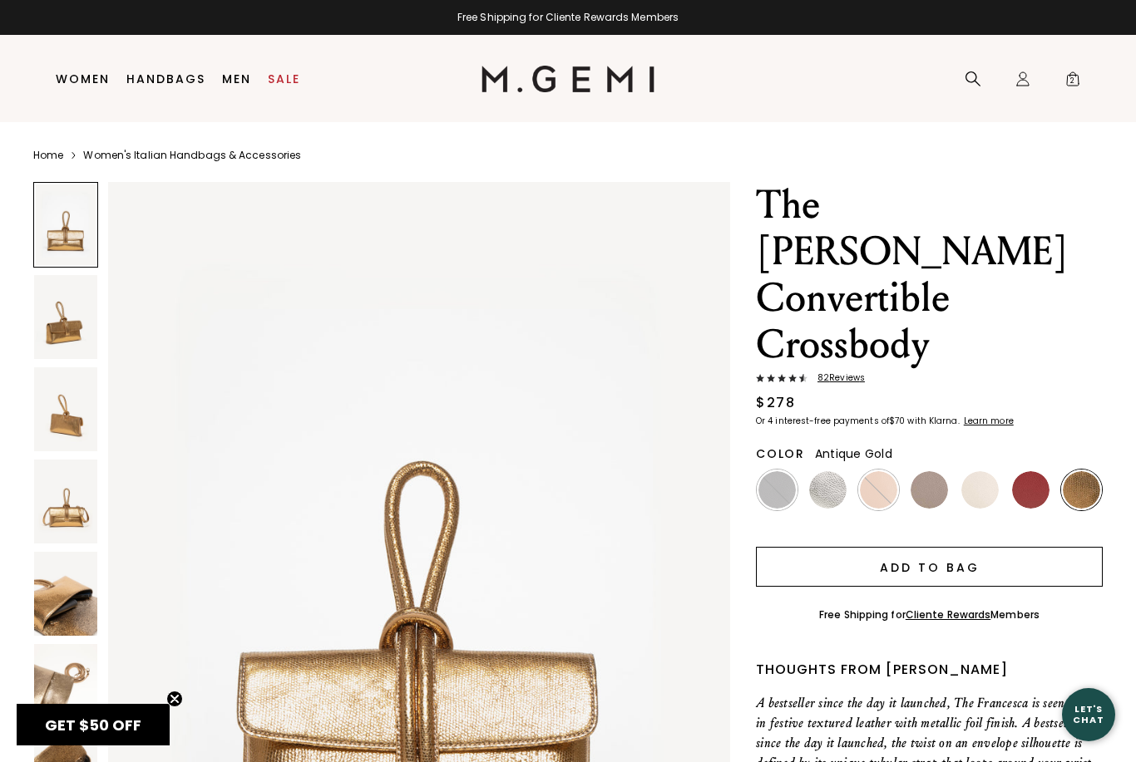
click at [1075, 547] on button "Add to Bag" at bounding box center [929, 567] width 347 height 40
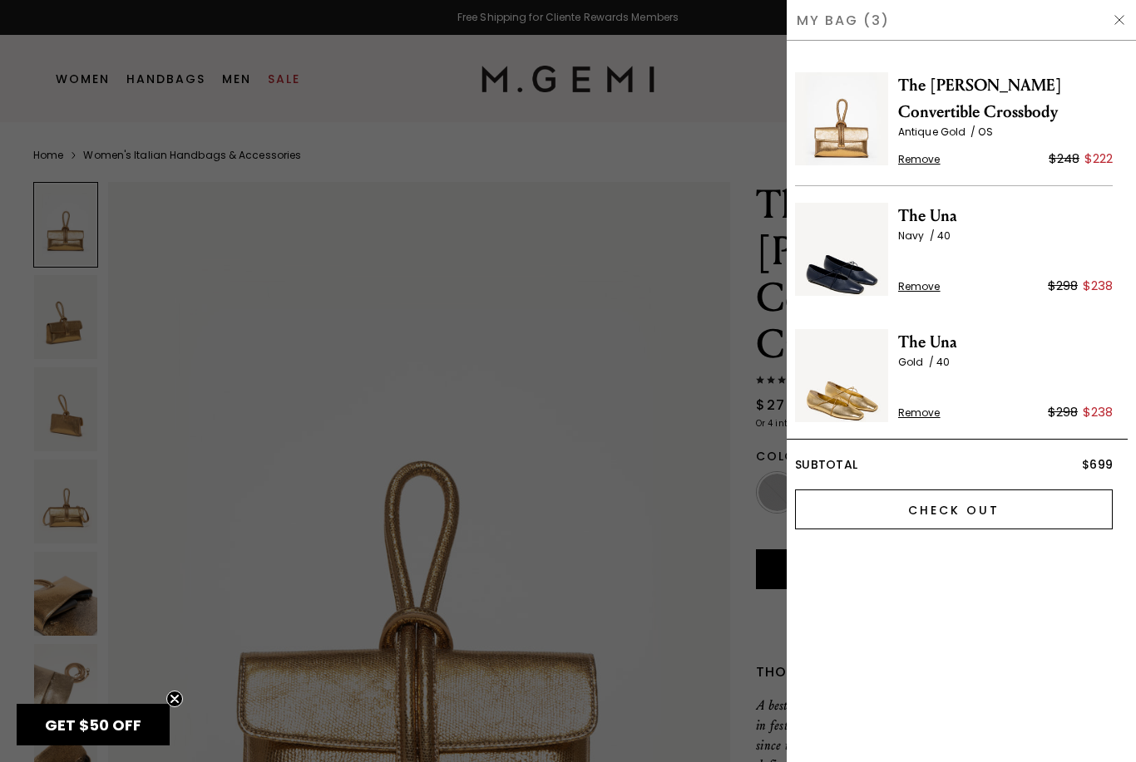
click at [1023, 505] on input "Check Out" at bounding box center [954, 510] width 318 height 40
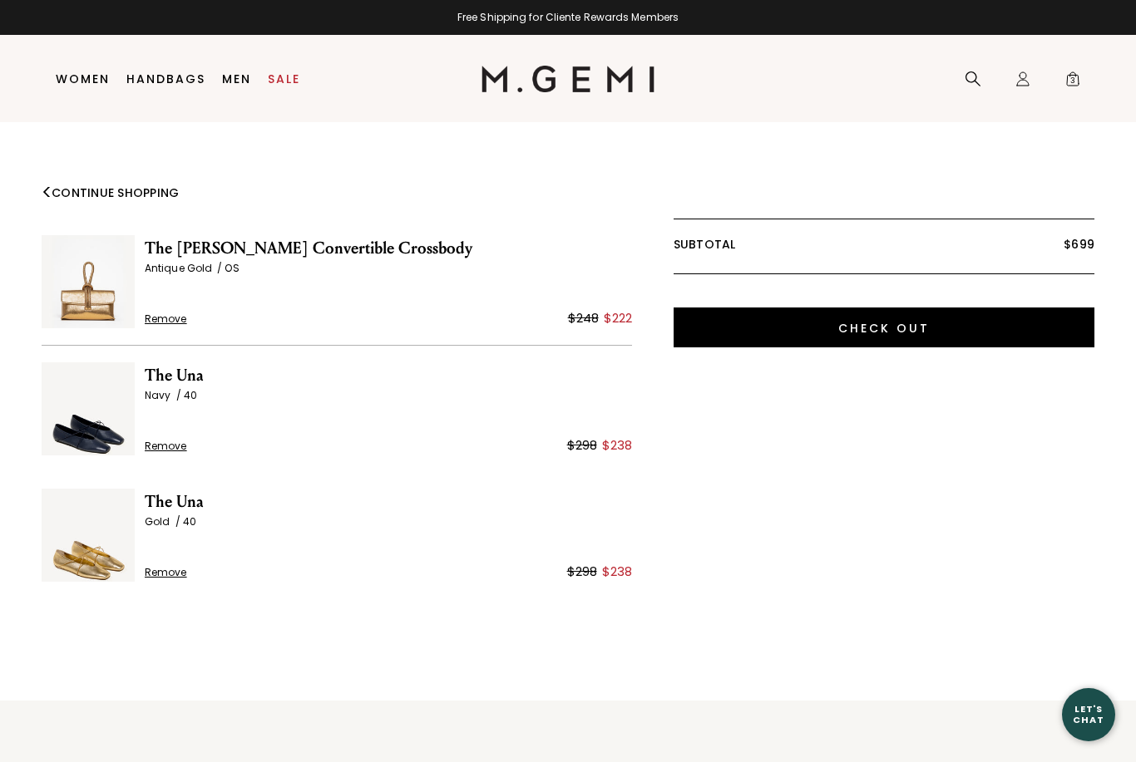
click at [169, 453] on span "Remove" at bounding box center [166, 446] width 42 height 13
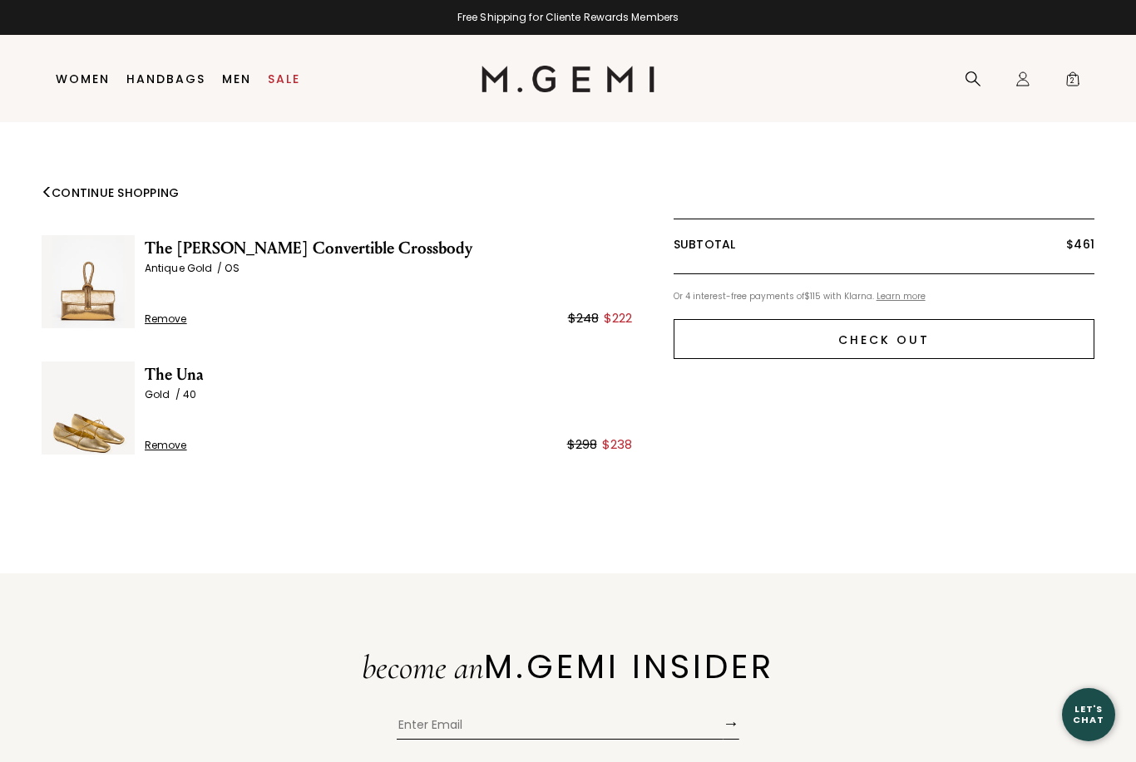
click at [1029, 339] on input "Check Out" at bounding box center [883, 339] width 421 height 40
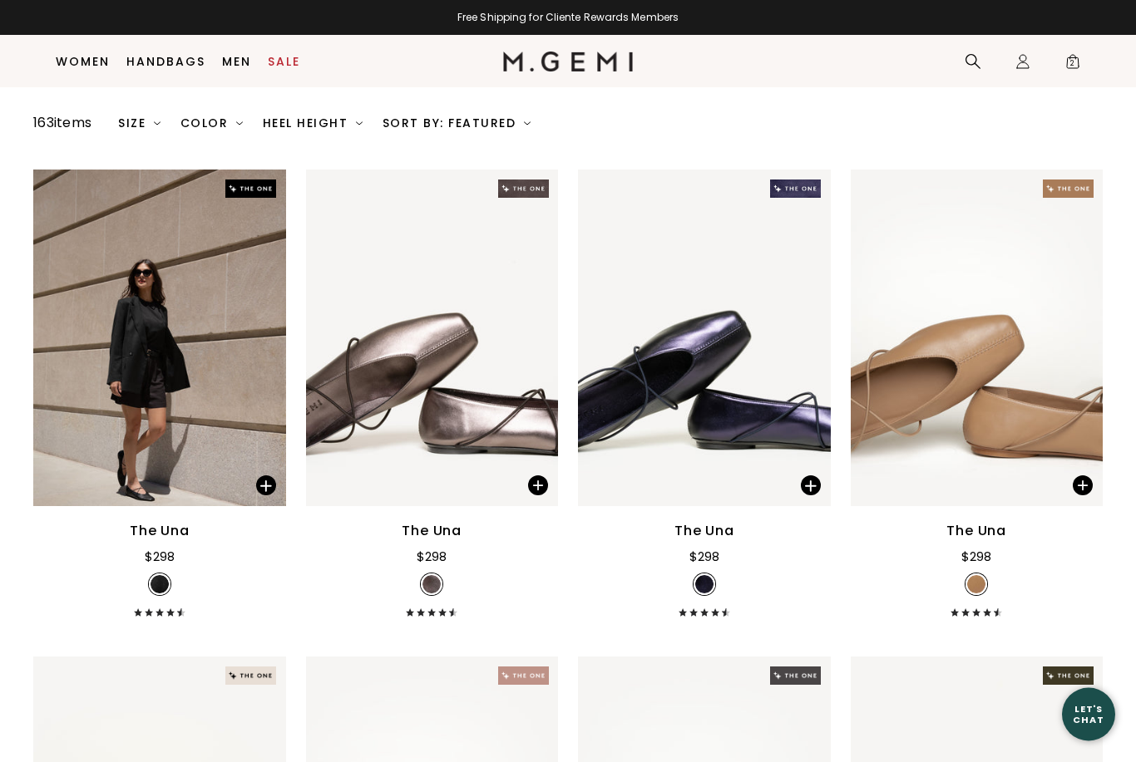
scroll to position [124, 0]
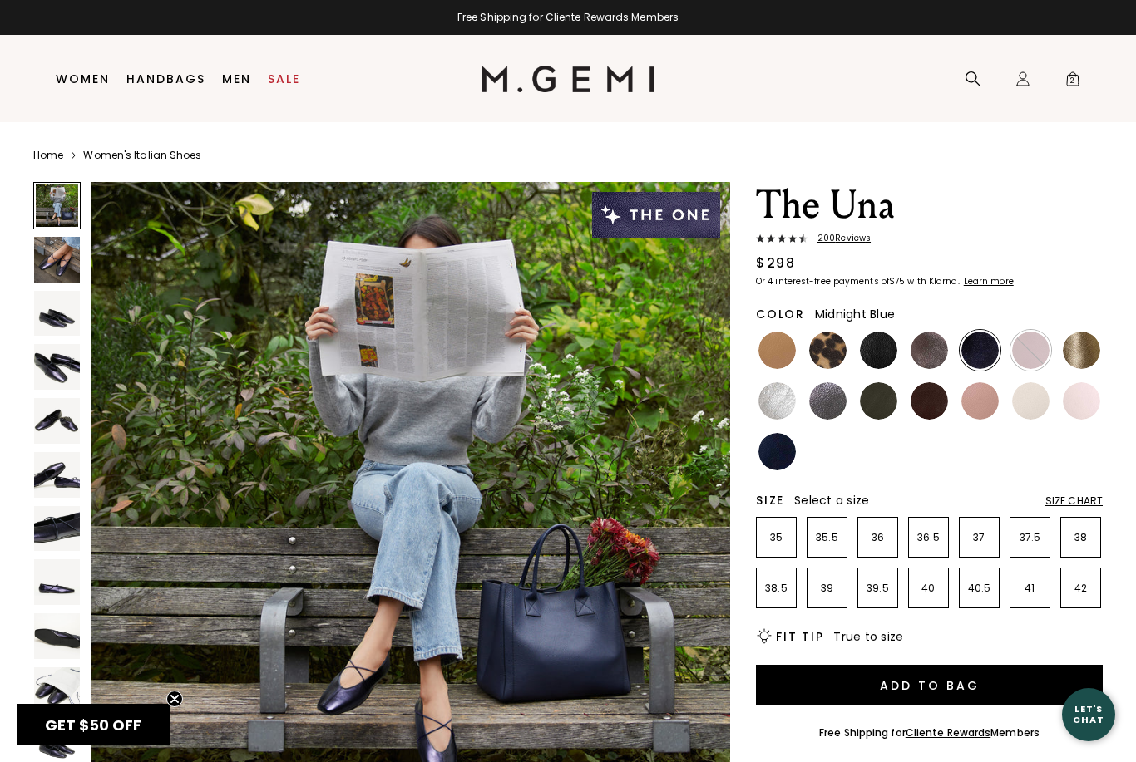
click at [67, 382] on img at bounding box center [57, 367] width 46 height 46
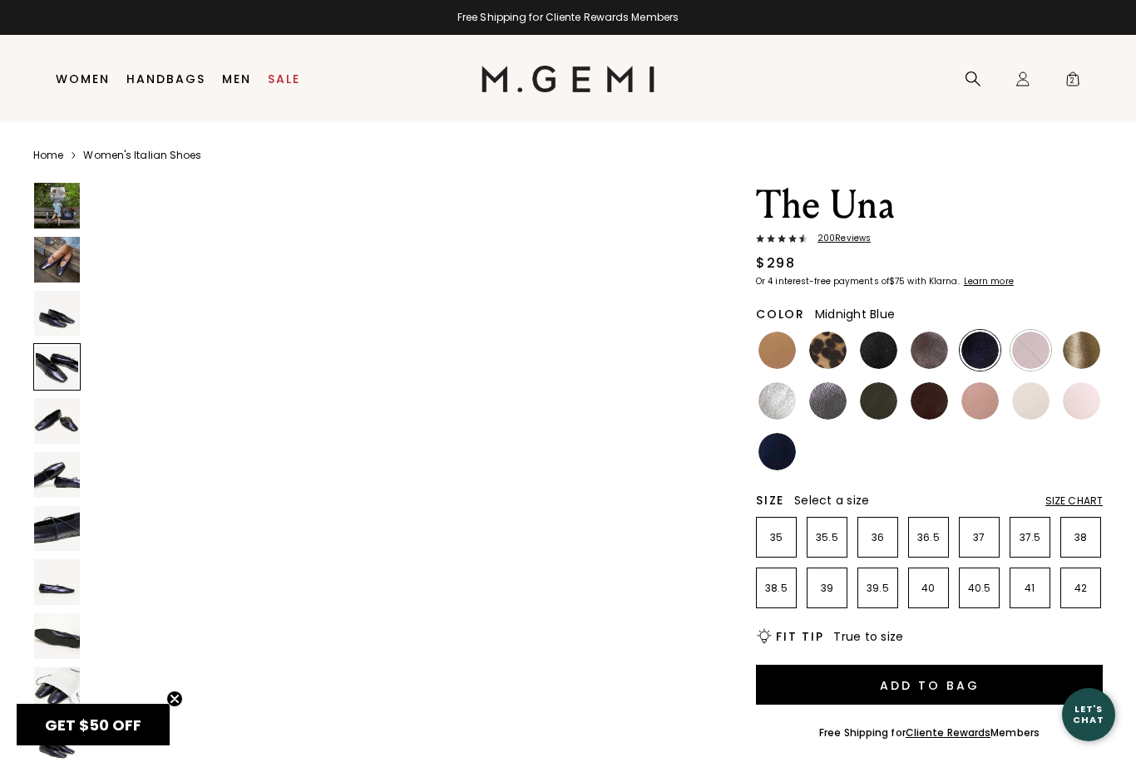
scroll to position [1969, 0]
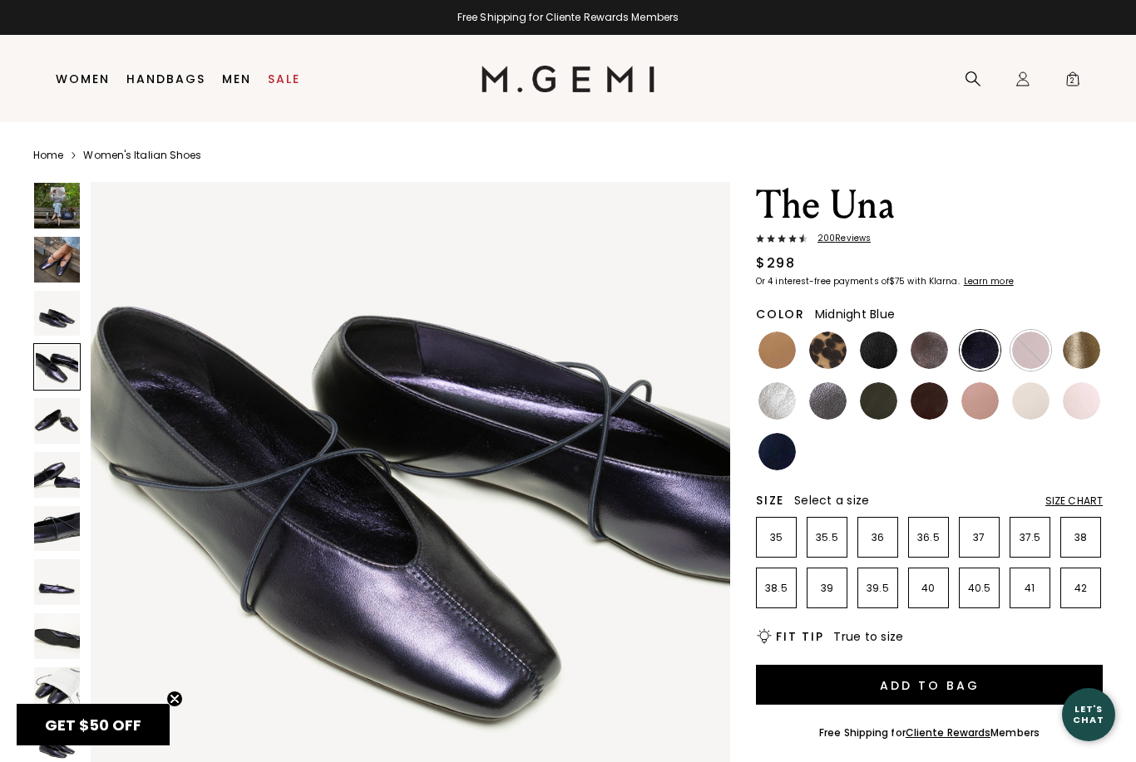
click at [60, 534] on img at bounding box center [57, 529] width 46 height 46
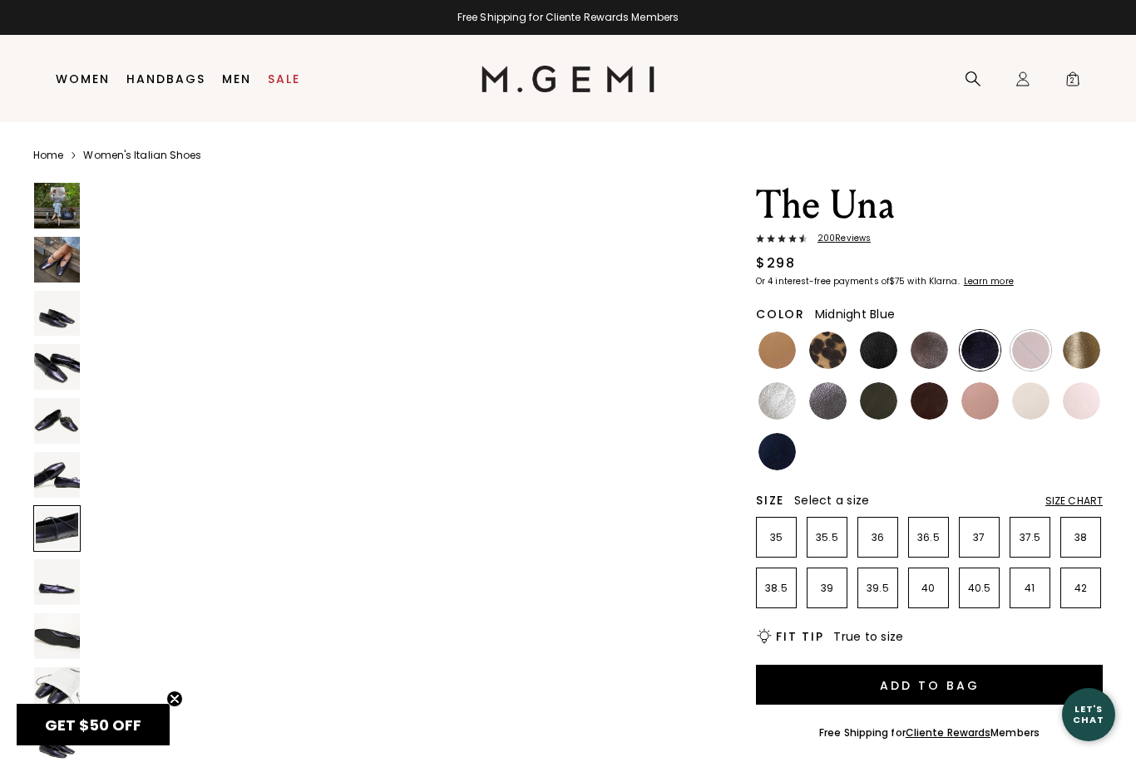
scroll to position [3937, 0]
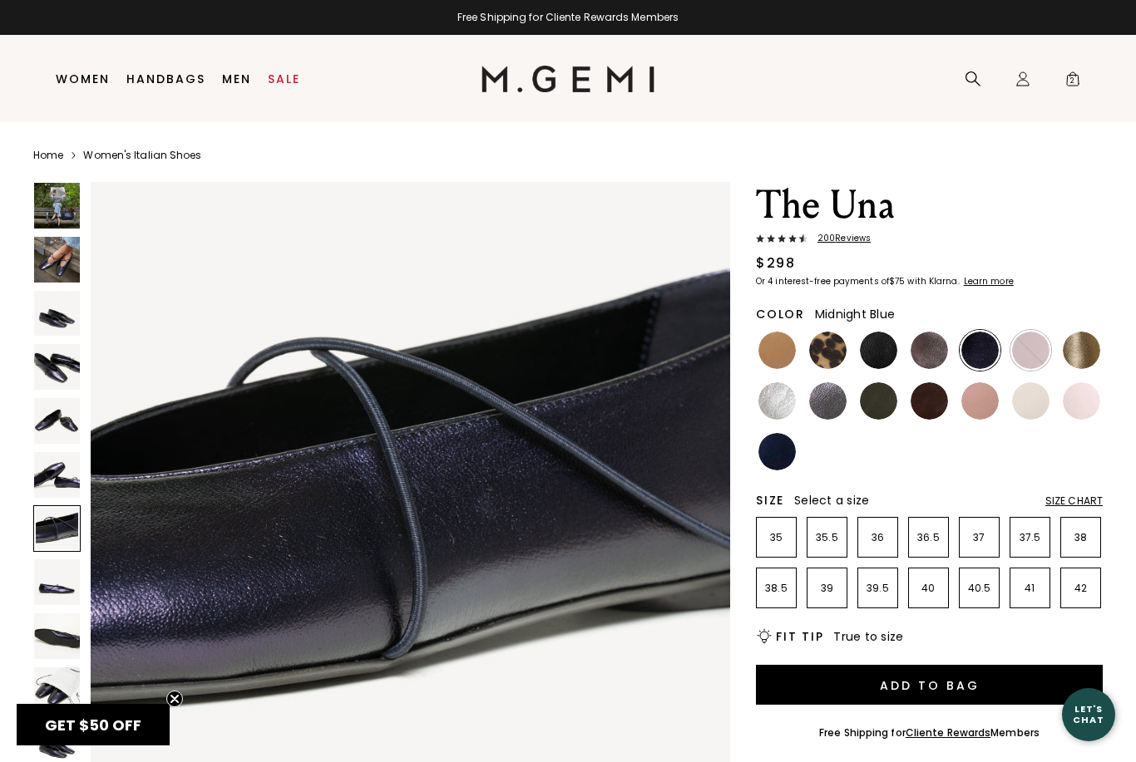
click at [52, 596] on img at bounding box center [57, 583] width 46 height 46
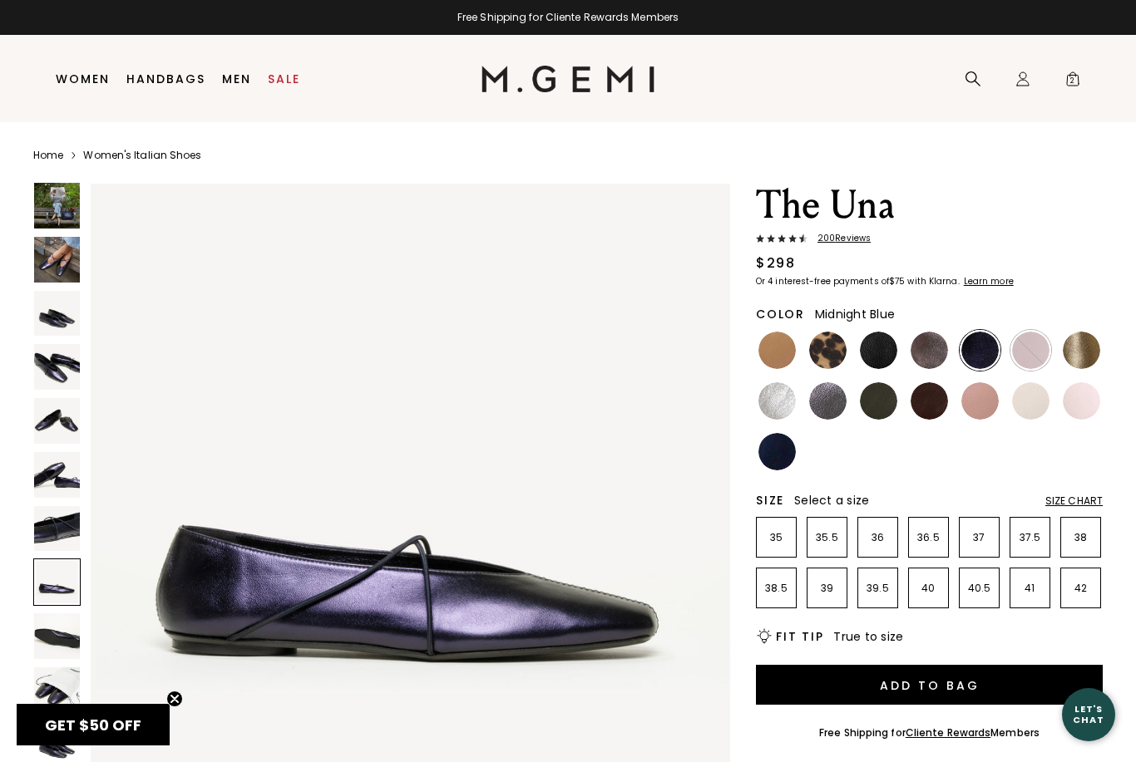
scroll to position [4593, 0]
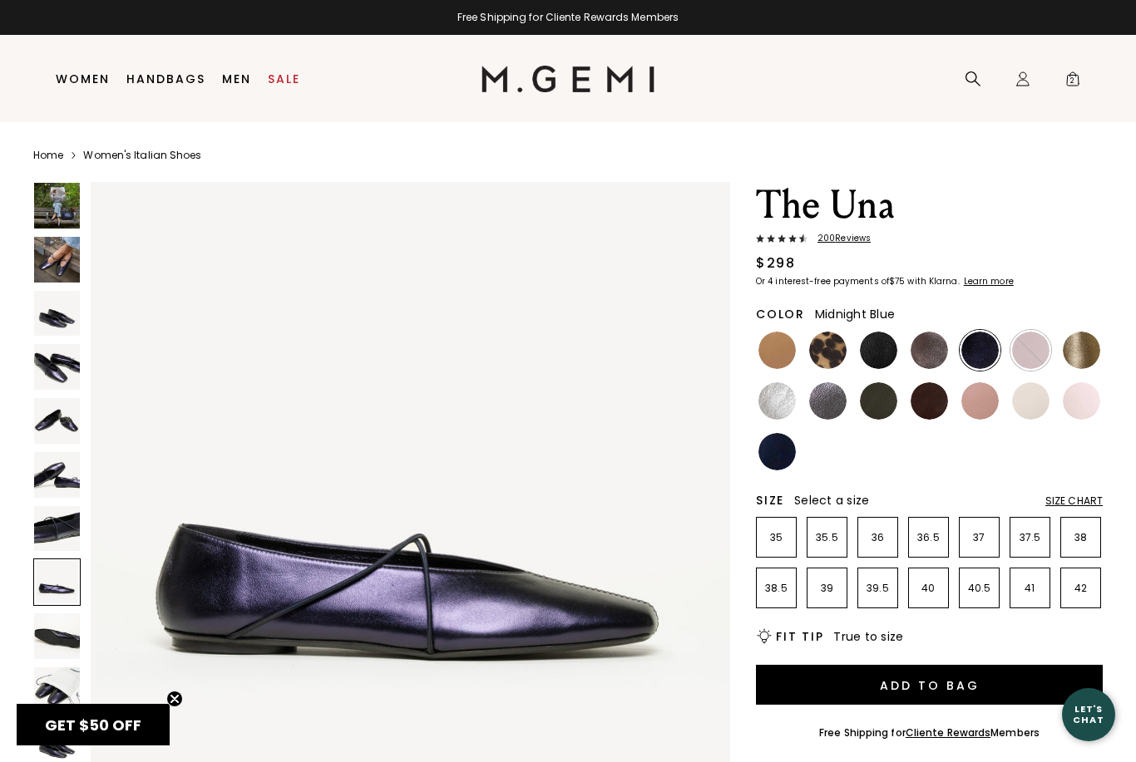
click at [52, 648] on img at bounding box center [57, 637] width 46 height 46
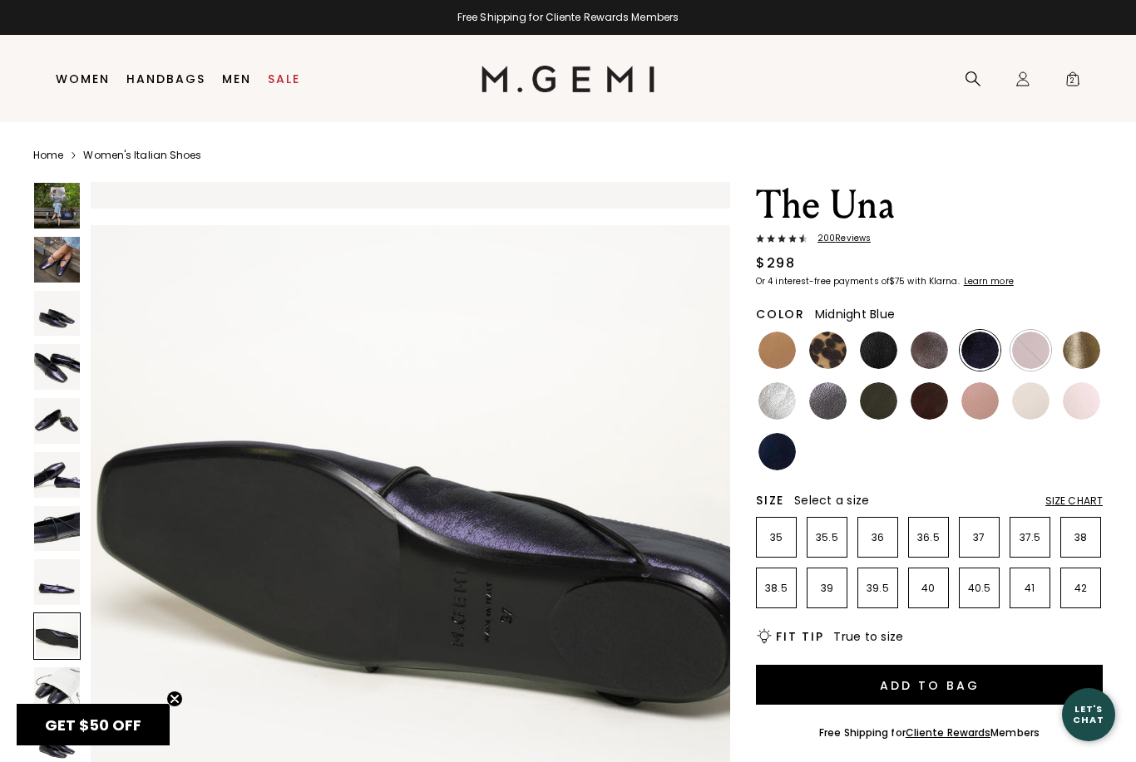
scroll to position [5249, 0]
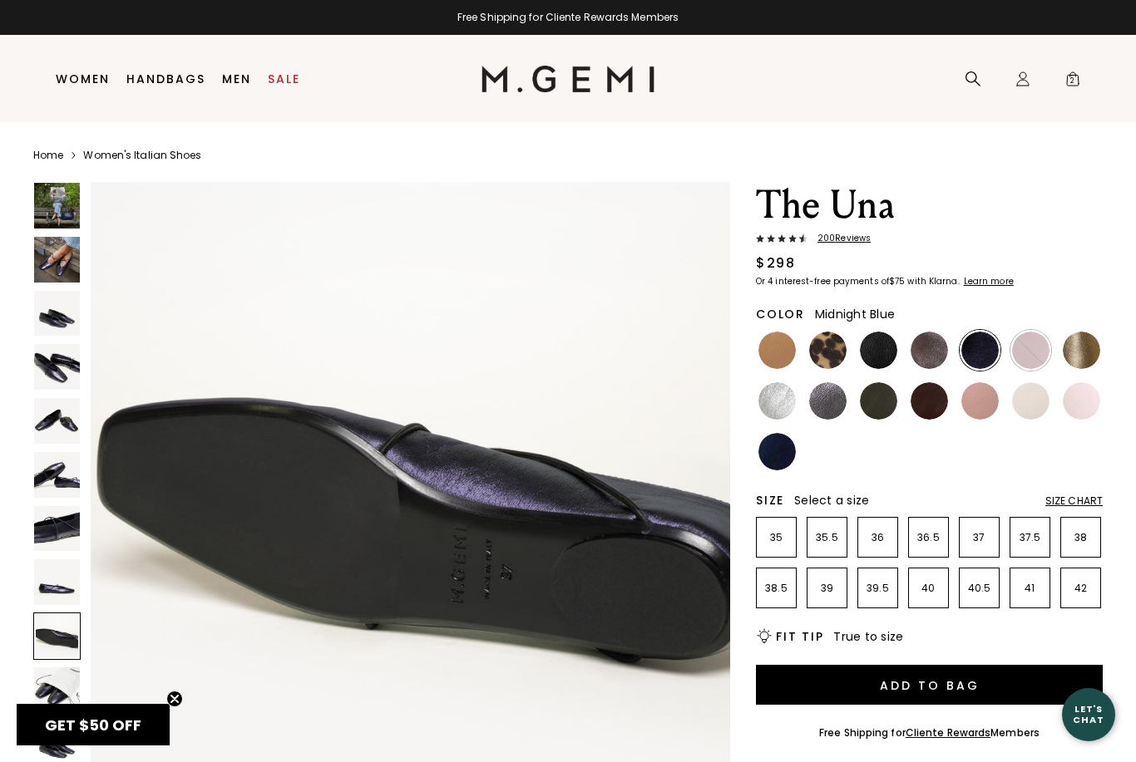
click at [54, 593] on img at bounding box center [57, 583] width 46 height 46
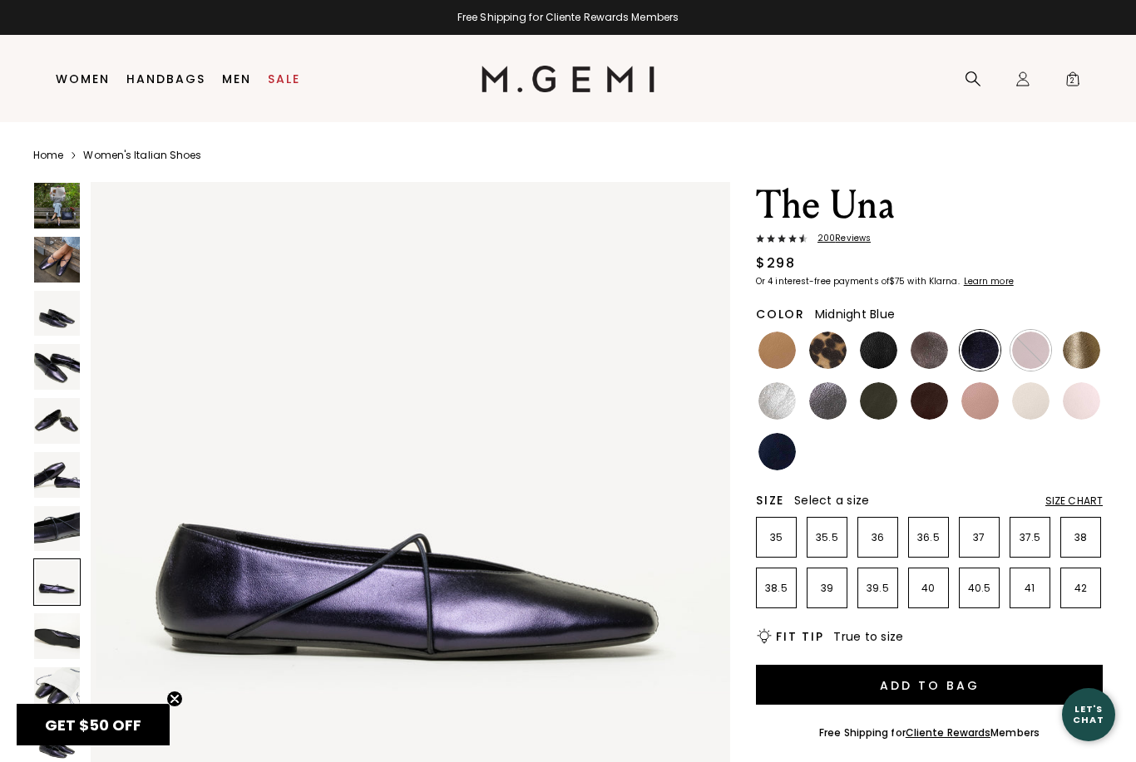
click at [49, 690] on img at bounding box center [57, 691] width 46 height 46
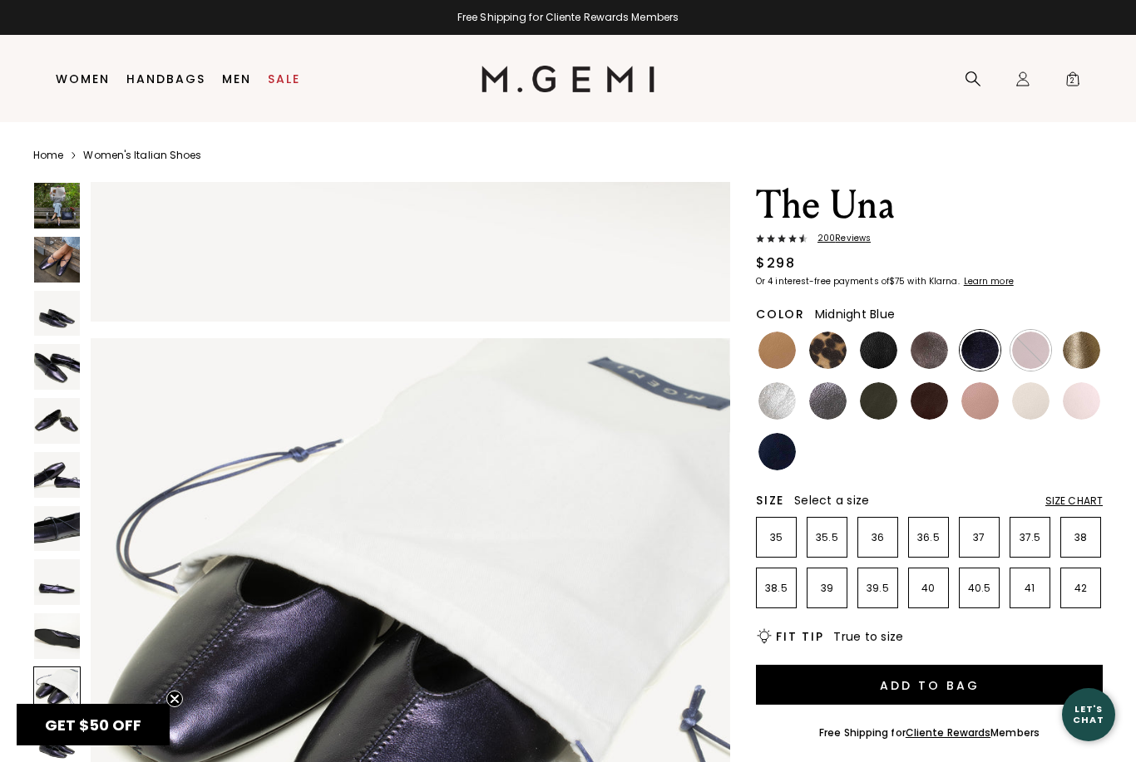
scroll to position [5905, 0]
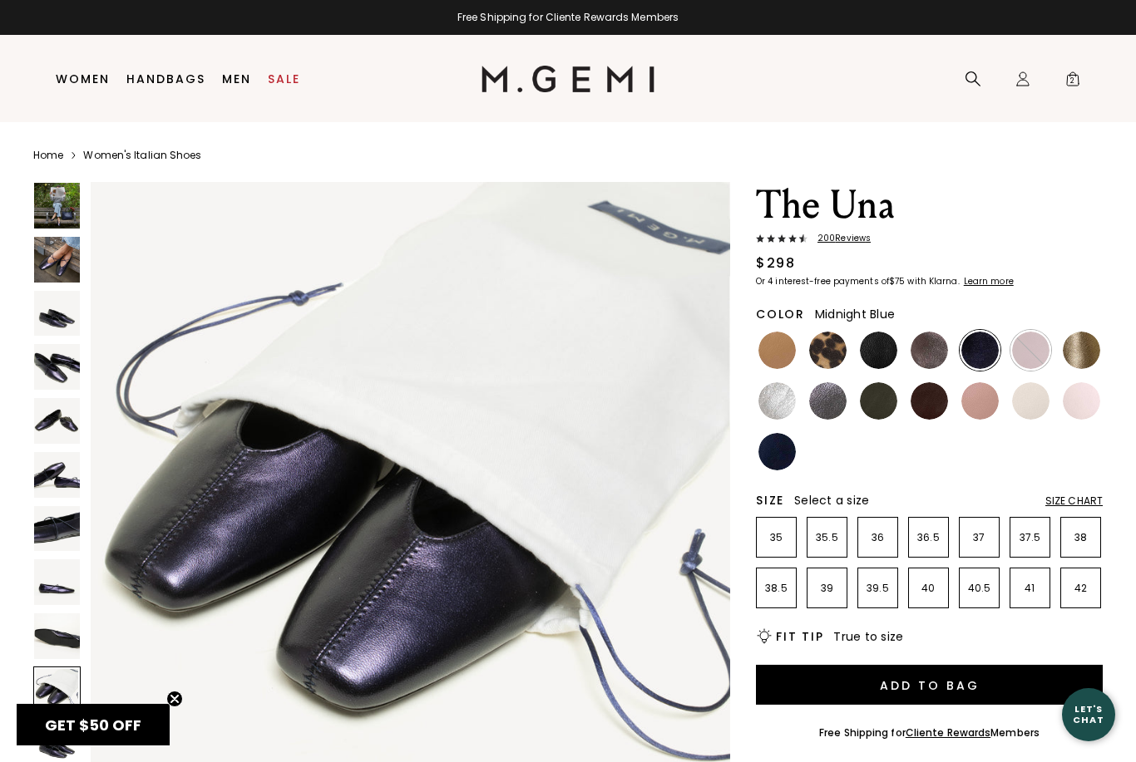
click at [58, 375] on img at bounding box center [57, 367] width 46 height 46
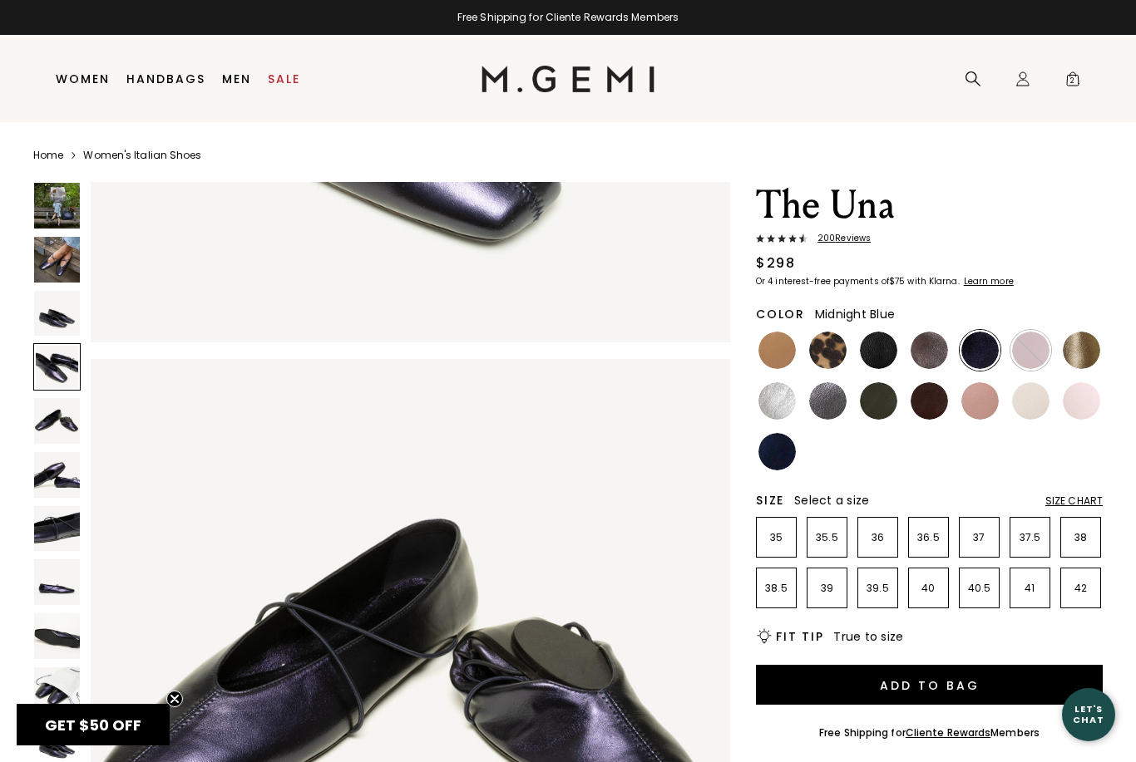
scroll to position [1969, 0]
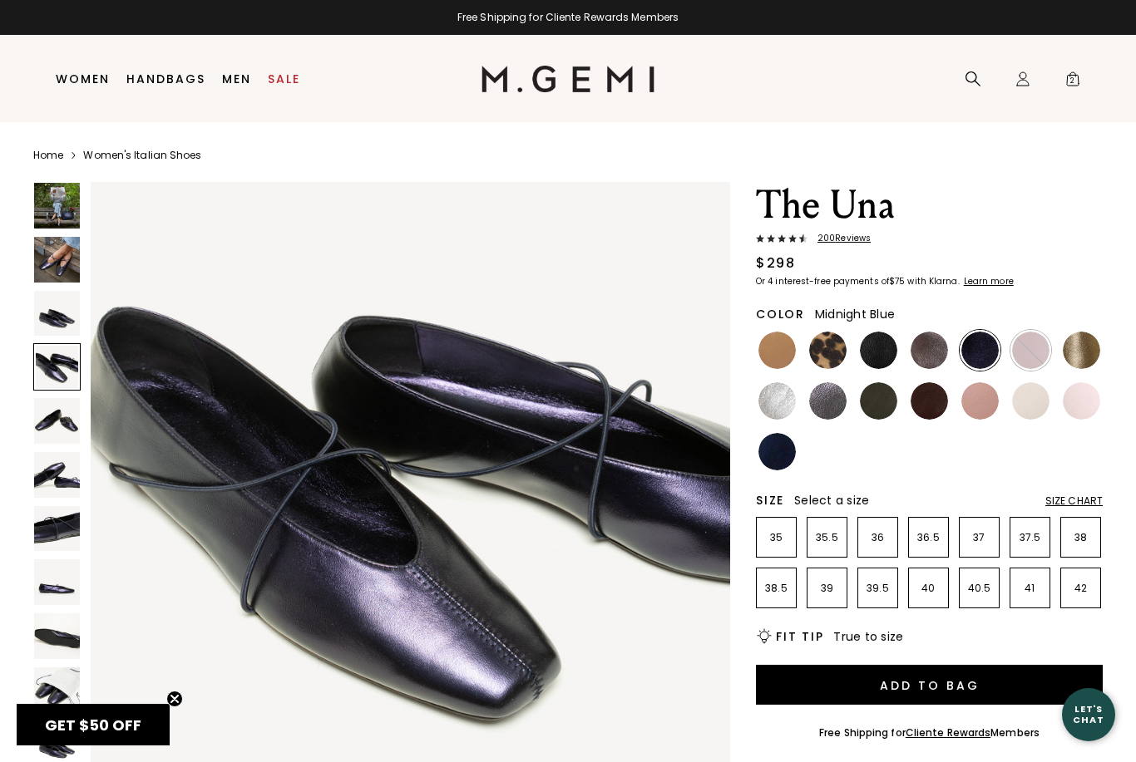
click at [50, 328] on img at bounding box center [57, 314] width 46 height 46
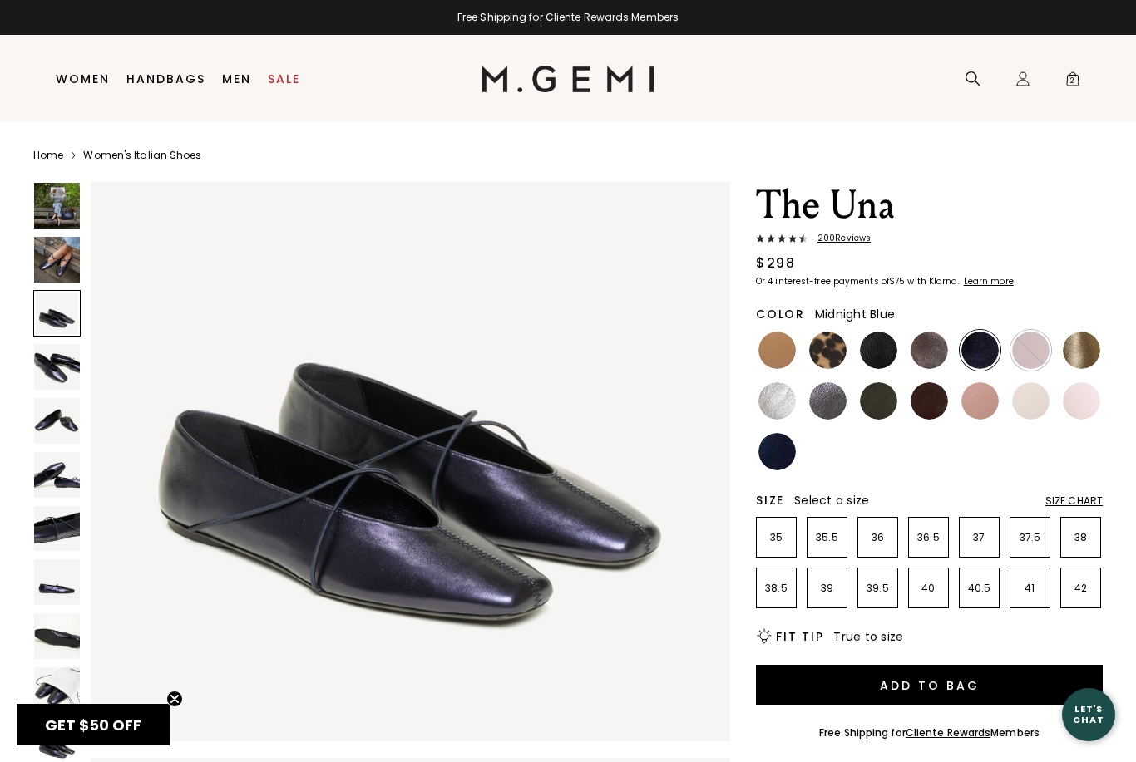
scroll to position [1312, 0]
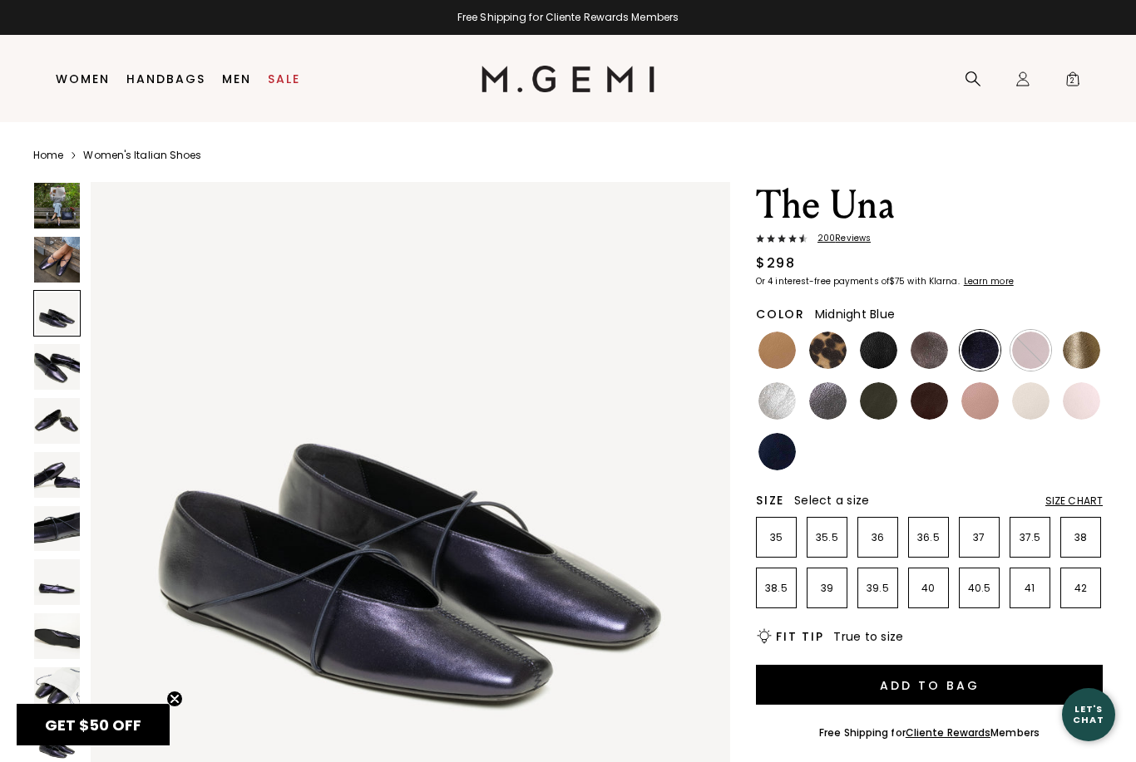
click at [52, 274] on img at bounding box center [57, 260] width 46 height 46
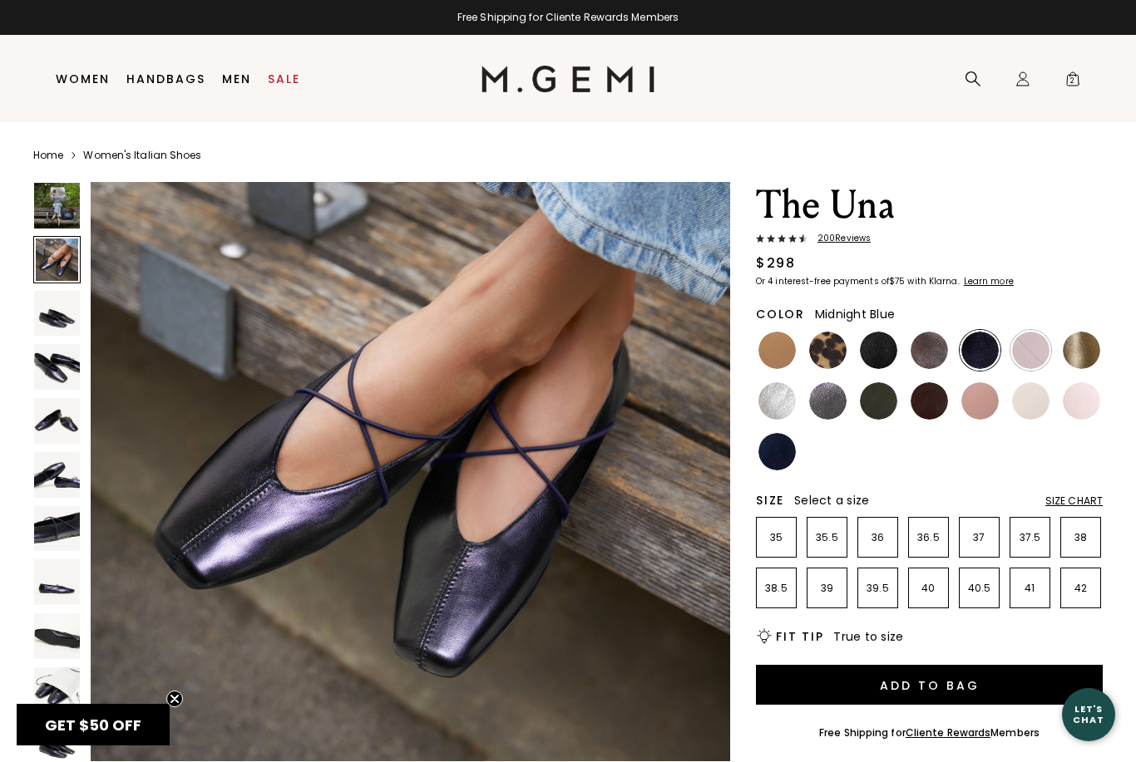
scroll to position [656, 0]
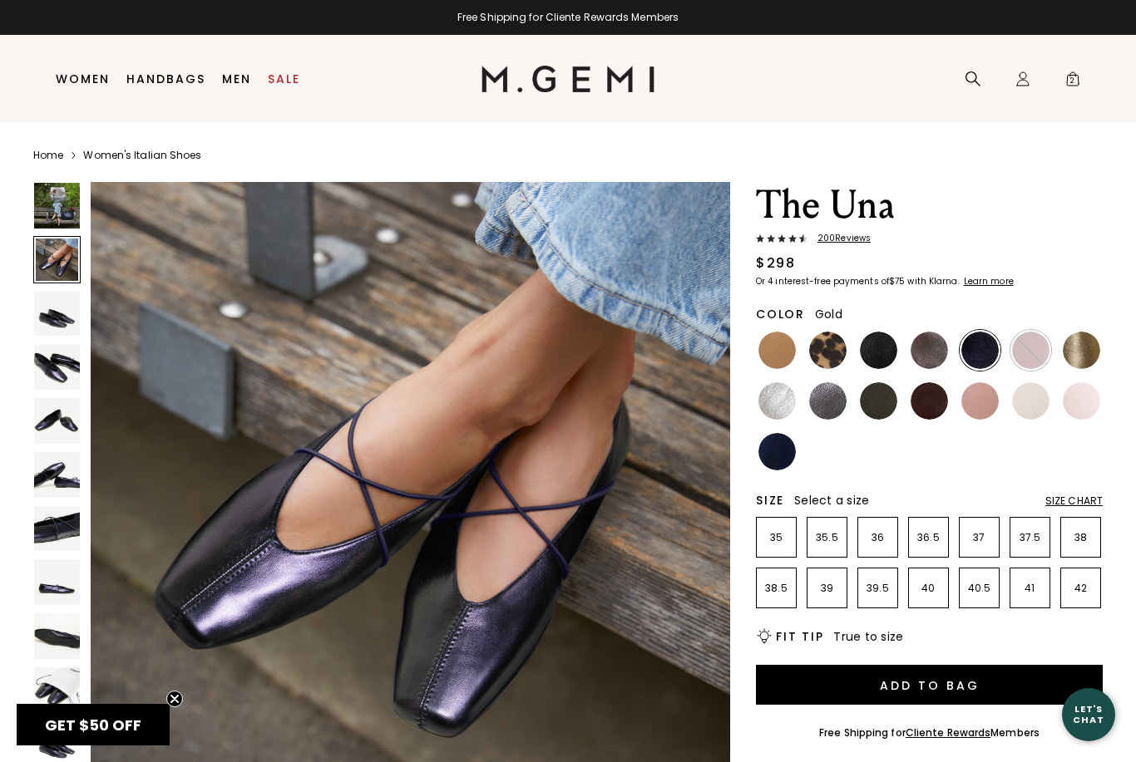
click at [1079, 347] on img at bounding box center [1081, 350] width 37 height 37
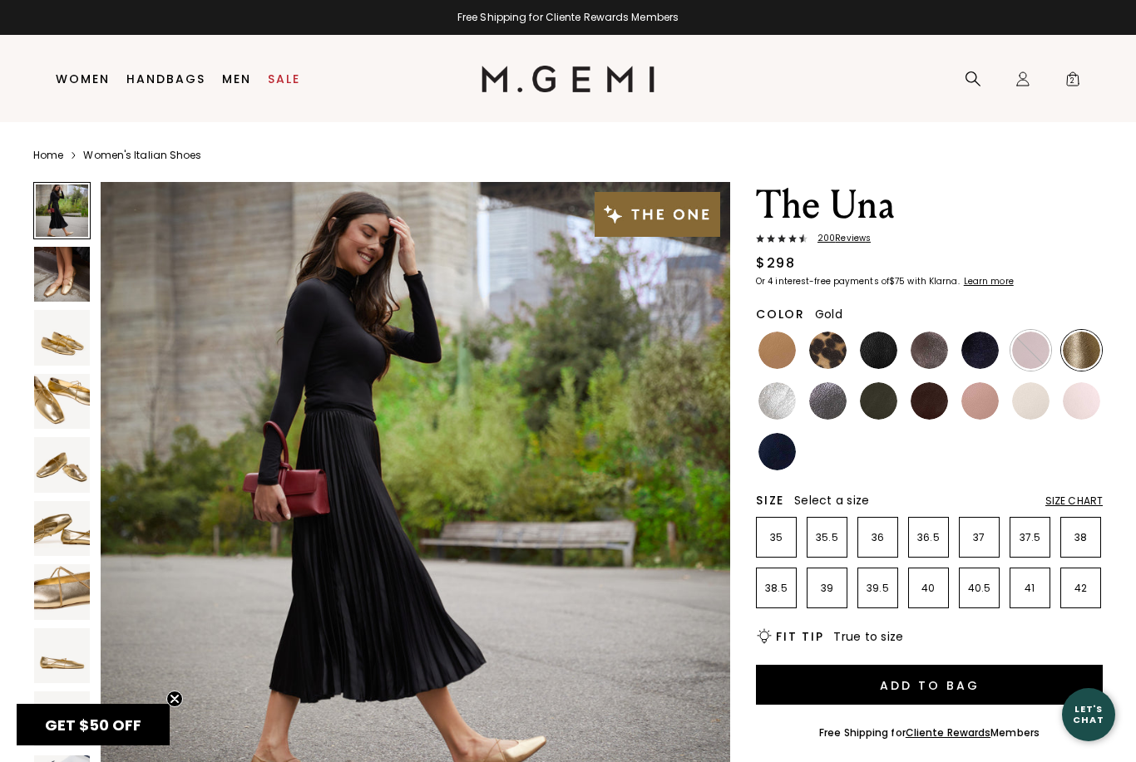
click at [49, 346] on img at bounding box center [62, 338] width 56 height 56
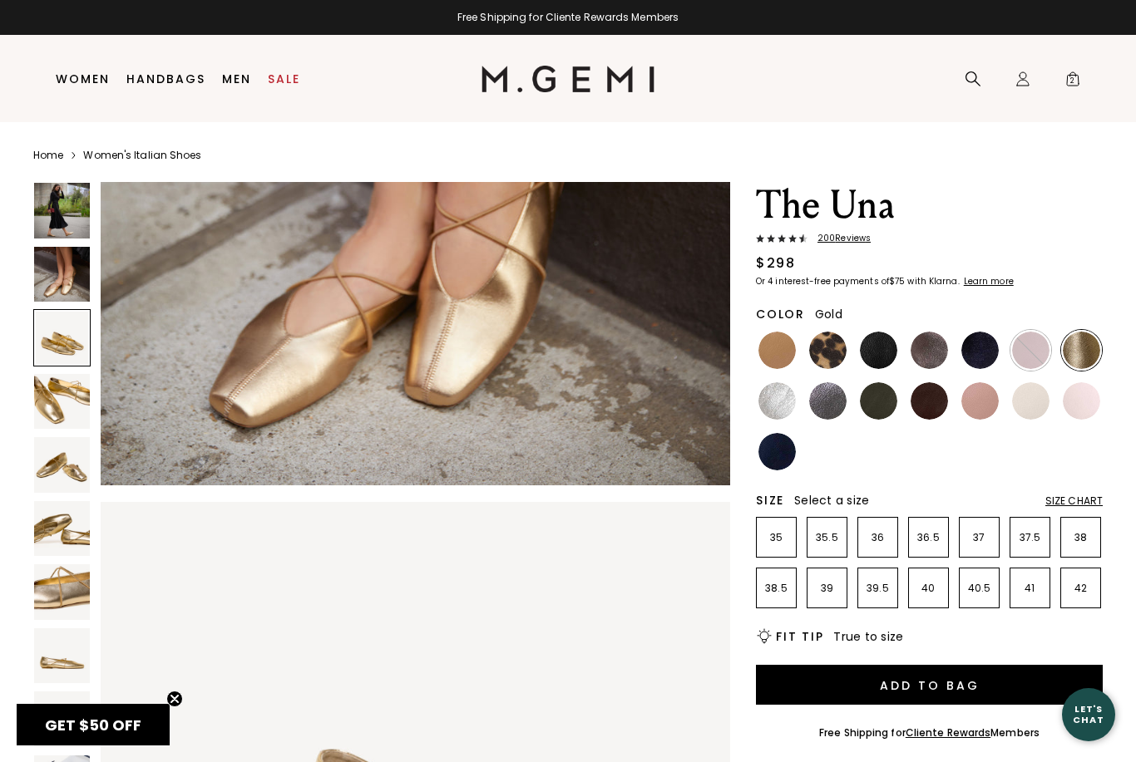
scroll to position [1293, 0]
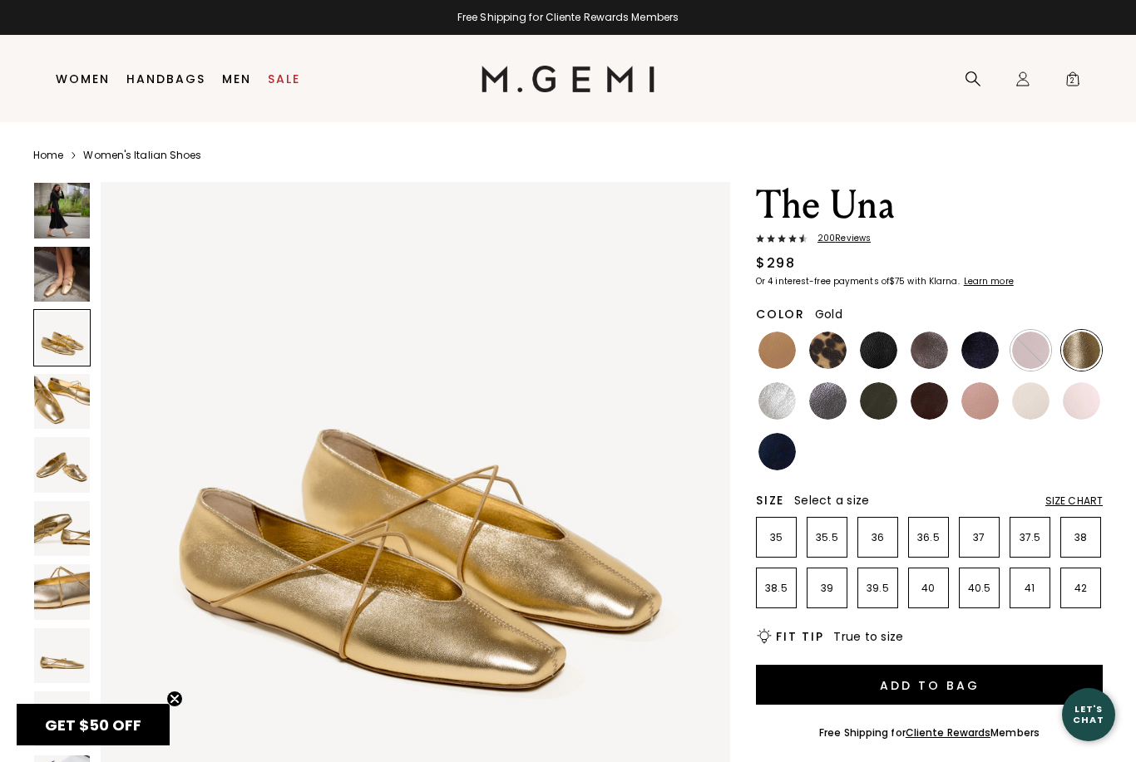
click at [61, 537] on img at bounding box center [62, 529] width 56 height 56
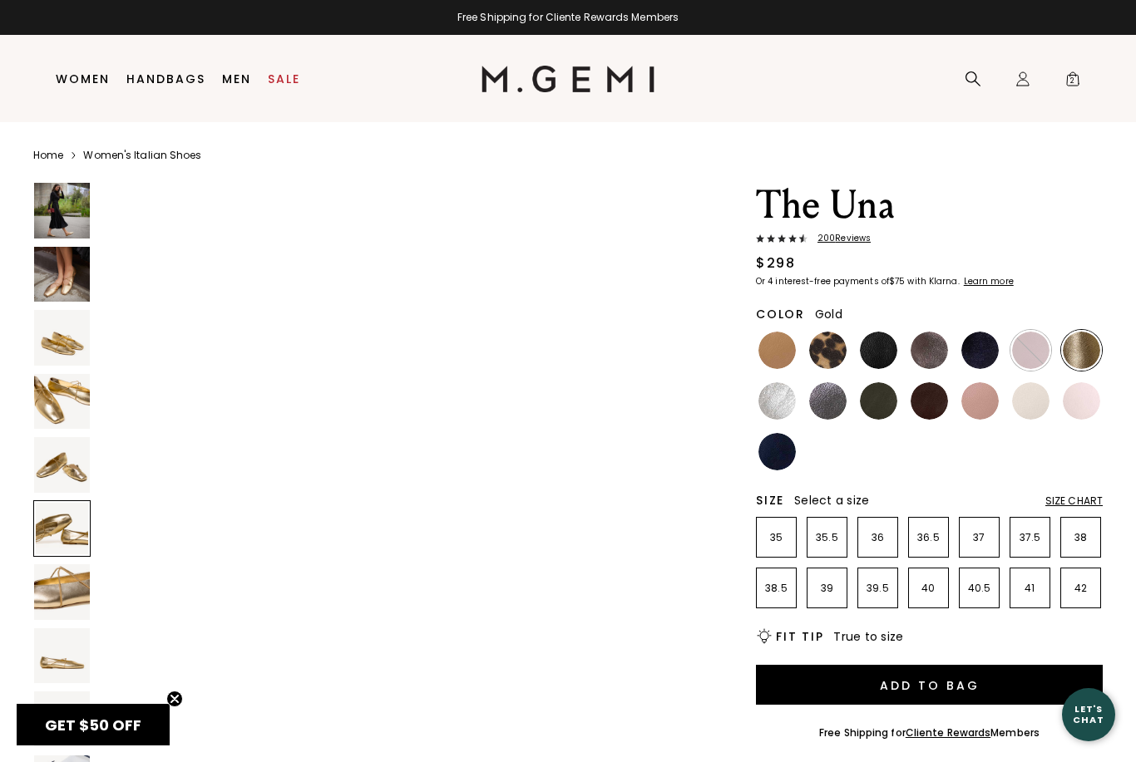
scroll to position [3232, 0]
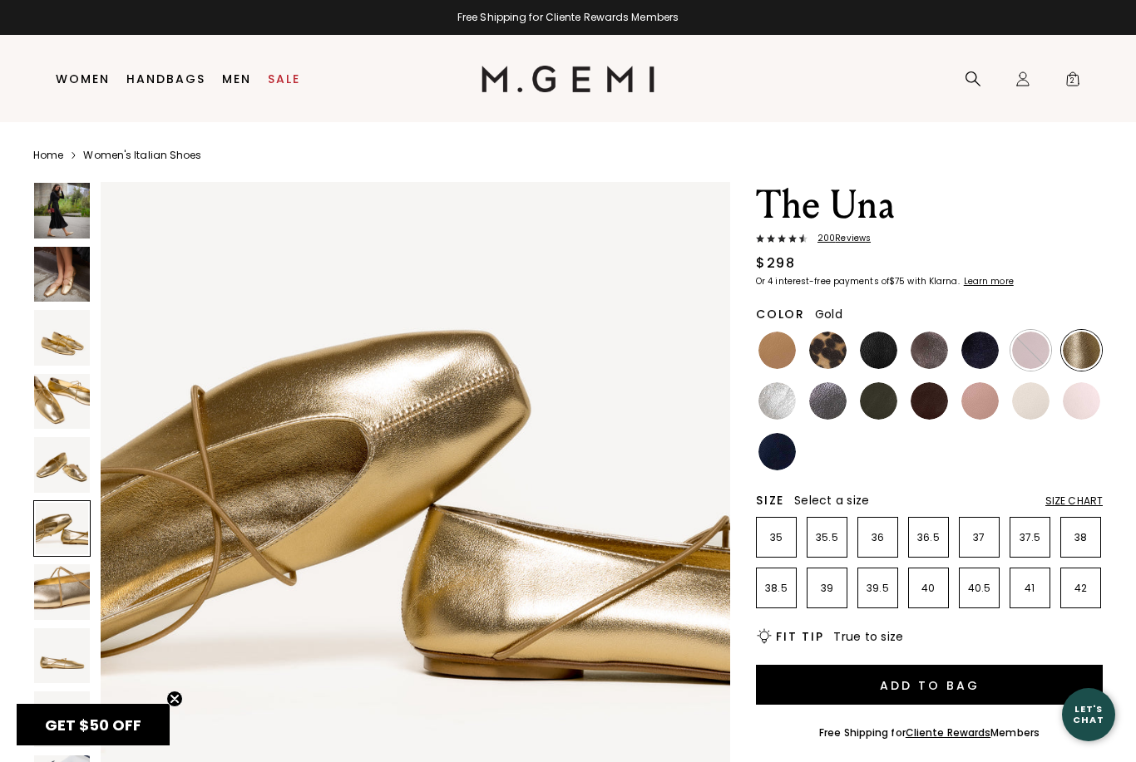
click at [1072, 496] on div "Size Chart" at bounding box center [1073, 501] width 57 height 13
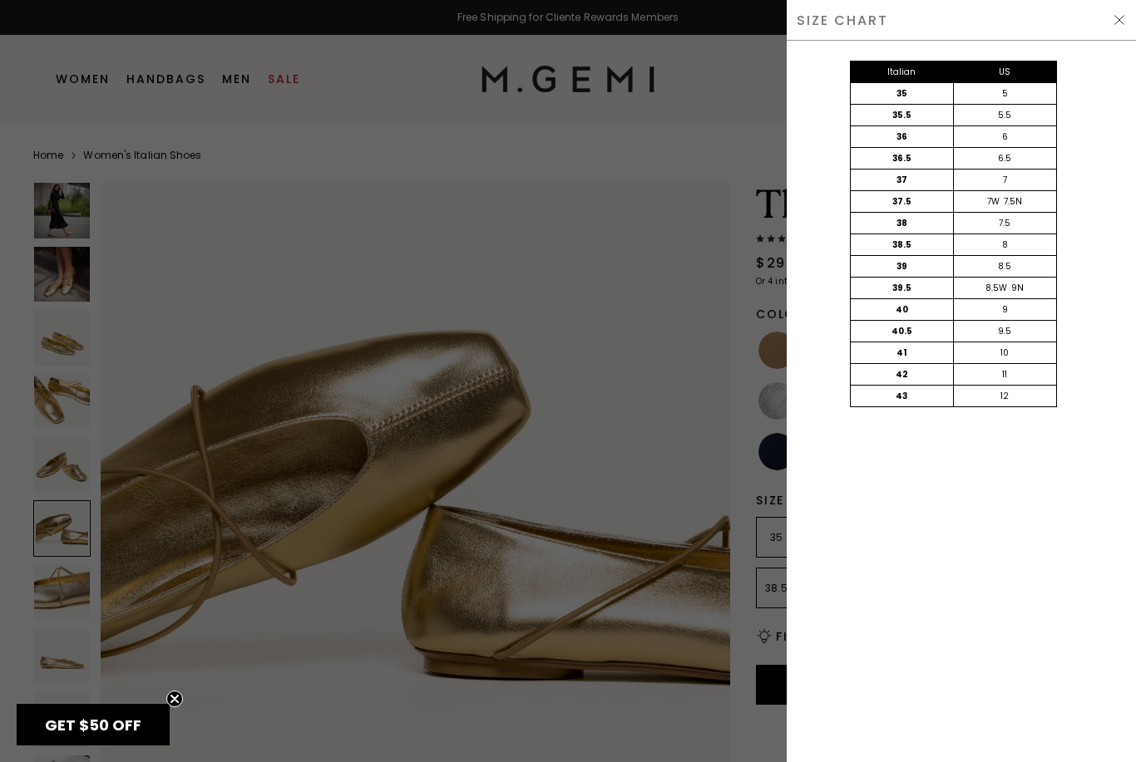
click at [1126, 14] on div "SIZE CHART" at bounding box center [960, 20] width 349 height 41
click at [1112, 27] on span at bounding box center [1118, 19] width 13 height 13
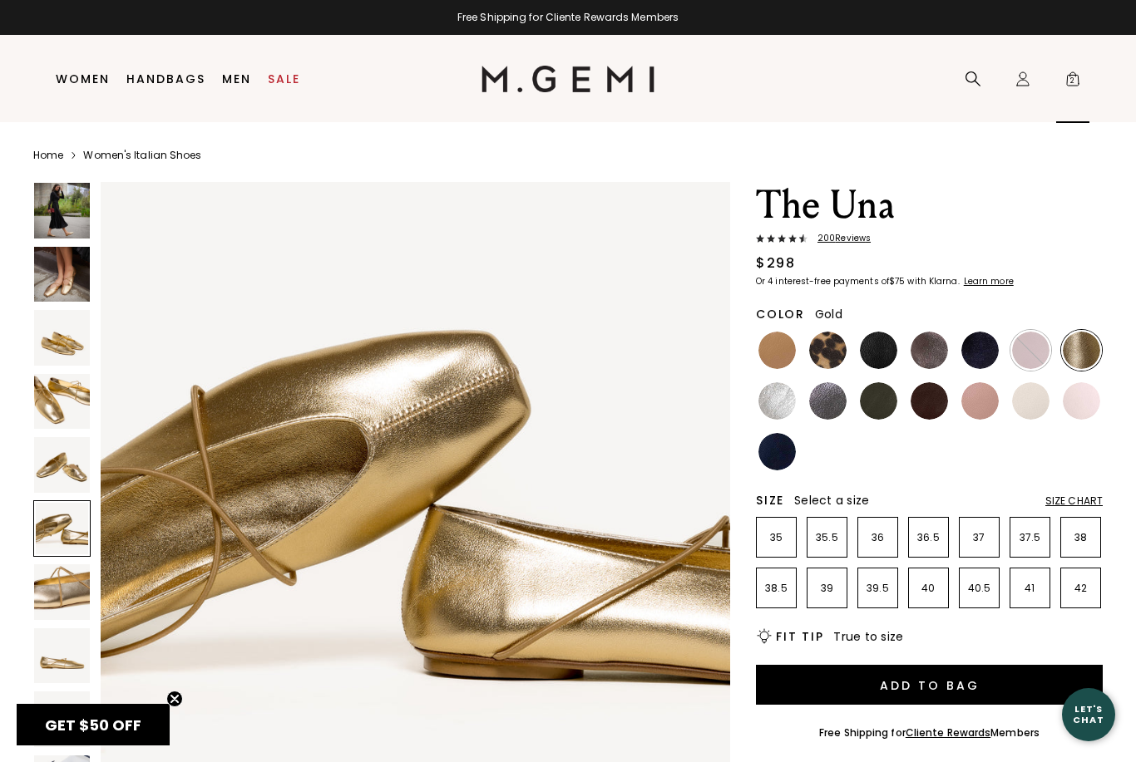
click at [1071, 74] on span "2" at bounding box center [1072, 82] width 17 height 17
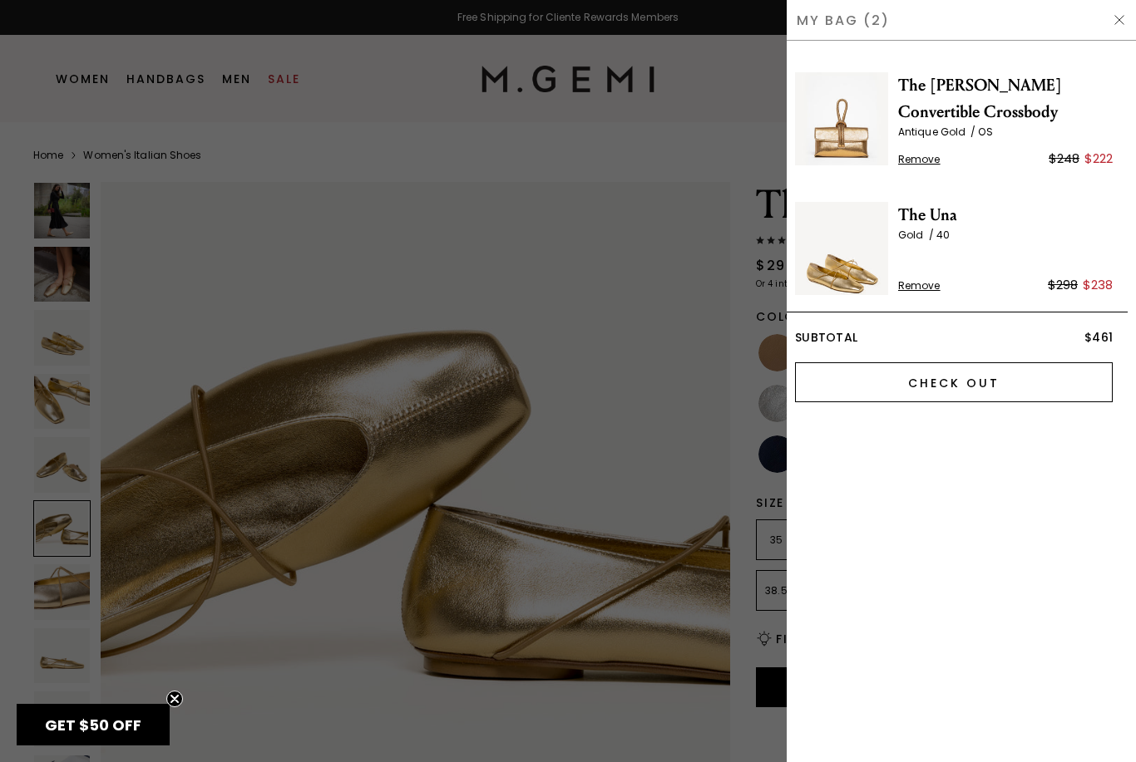
click at [1064, 390] on input "Check Out" at bounding box center [954, 382] width 318 height 40
